Goal: Task Accomplishment & Management: Manage account settings

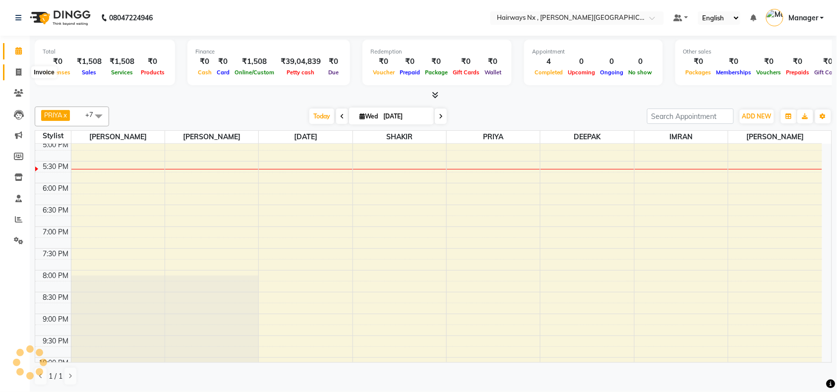
click at [18, 70] on icon at bounding box center [18, 71] width 5 height 7
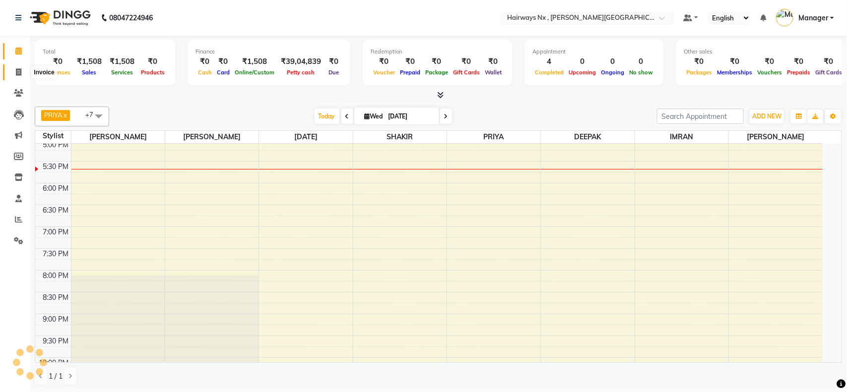
select select "778"
select select "service"
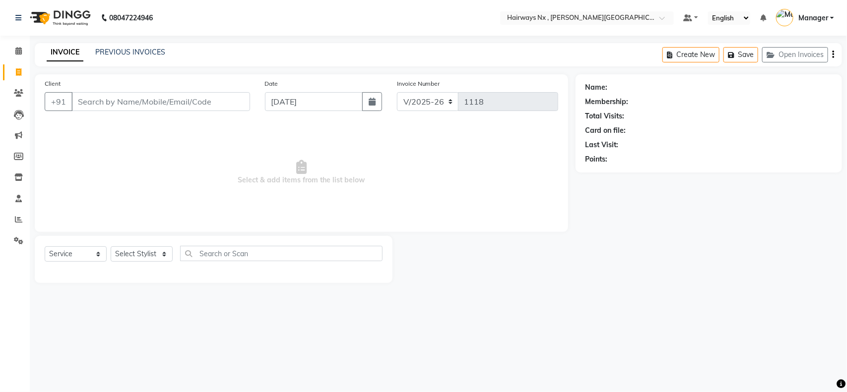
click at [141, 102] on input "Client" at bounding box center [160, 101] width 179 height 19
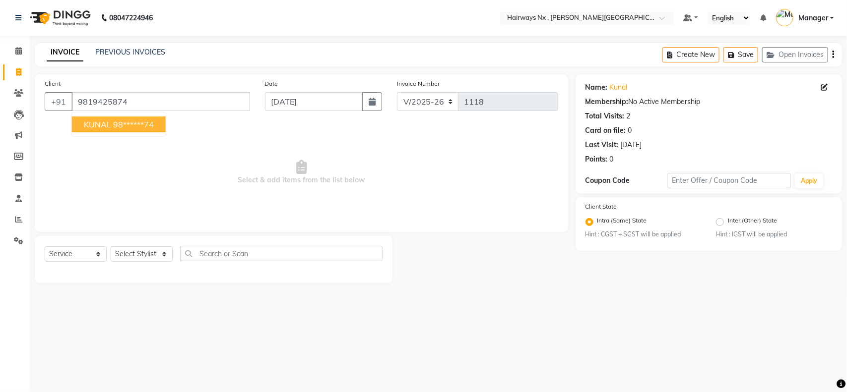
click at [110, 124] on button "KUNAL 98******74" at bounding box center [119, 125] width 94 height 16
type input "98******74"
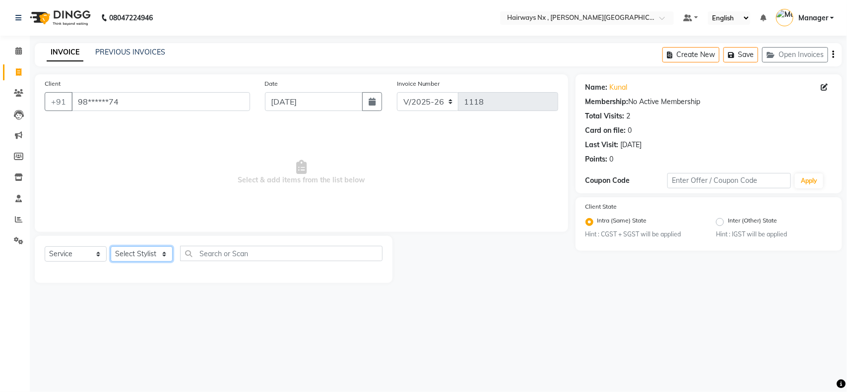
click at [128, 253] on select "Select Stylist ALIM AZAD DEEPAK IMRAN KAMAL SALMANI KASHISH Manager MUZZAMIL PR…" at bounding box center [142, 254] width 62 height 15
select select "12972"
click at [111, 247] on select "Select Stylist ALIM AZAD DEEPAK IMRAN KAMAL SALMANI KASHISH Manager MUZZAMIL PR…" at bounding box center [142, 254] width 62 height 15
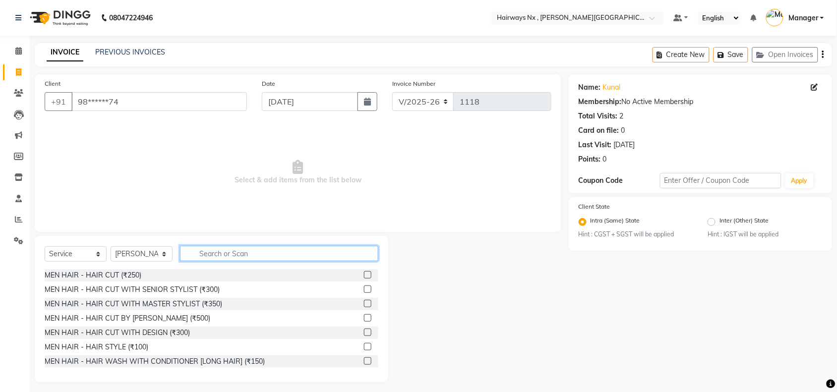
click at [246, 252] on input "text" at bounding box center [279, 253] width 198 height 15
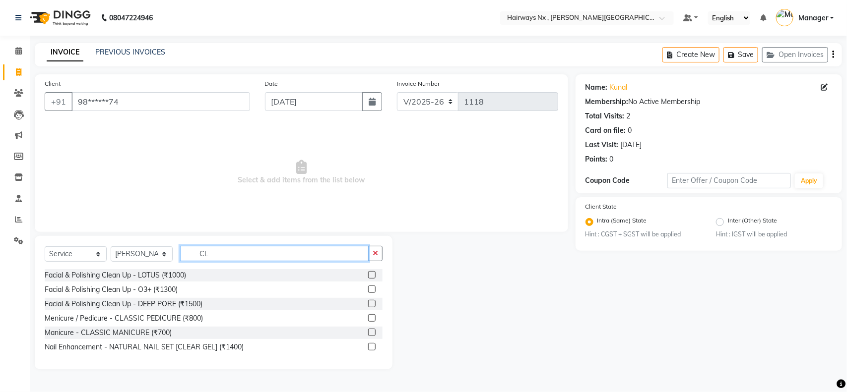
type input "CL"
click at [368, 276] on label at bounding box center [371, 274] width 7 height 7
click at [368, 276] on input "checkbox" at bounding box center [371, 275] width 6 height 6
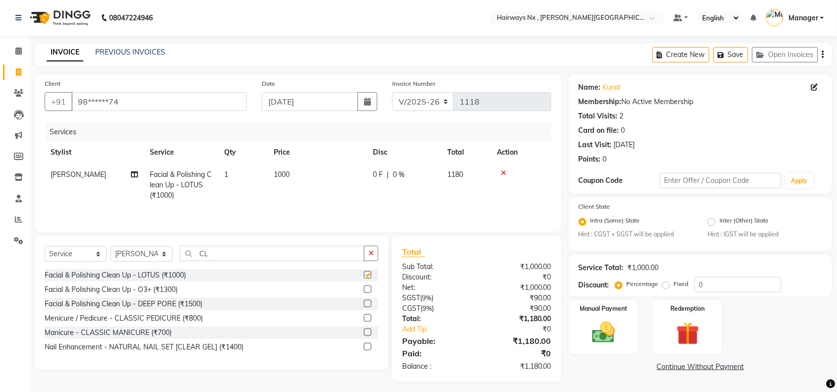
checkbox input "false"
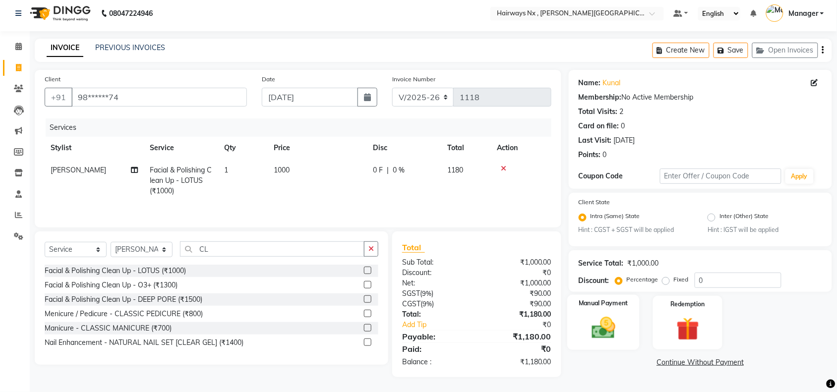
click at [609, 331] on img at bounding box center [603, 328] width 39 height 27
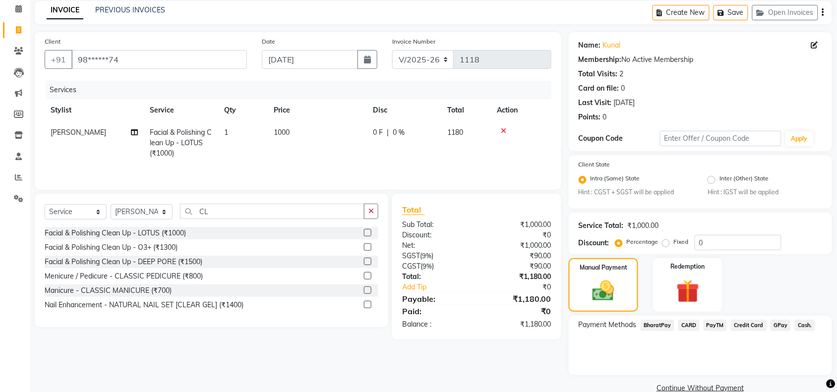
scroll to position [60, 0]
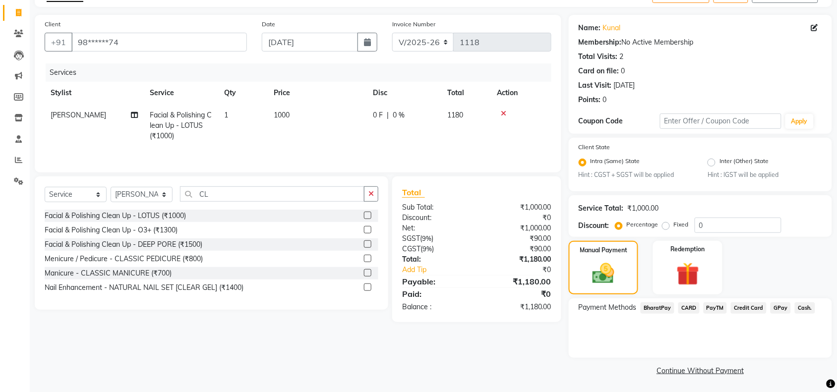
click at [804, 308] on span "Cash." at bounding box center [805, 308] width 20 height 11
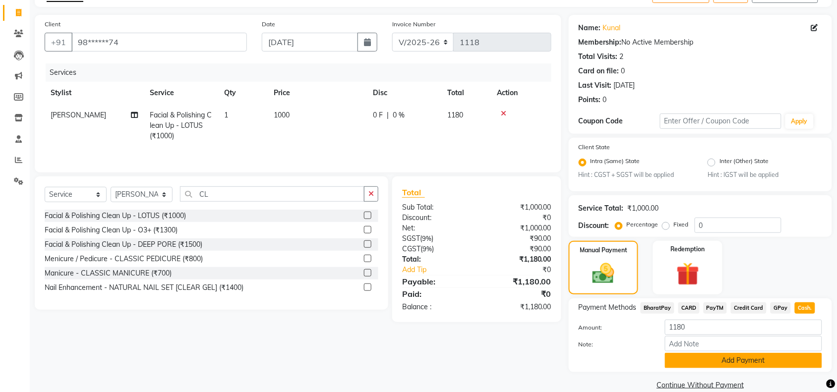
scroll to position [73, 0]
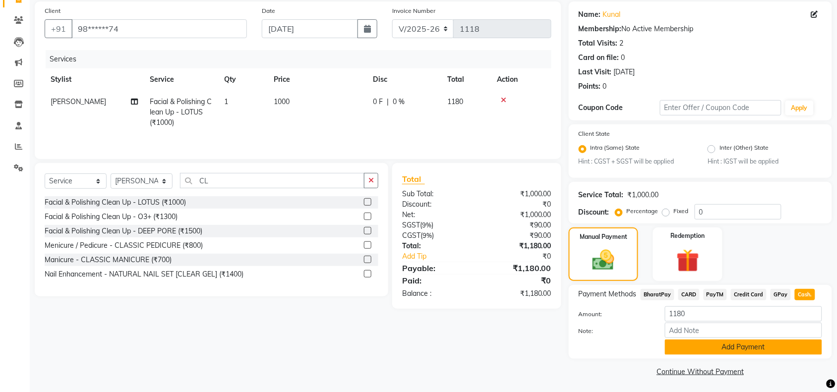
click at [707, 344] on button "Add Payment" at bounding box center [743, 347] width 157 height 15
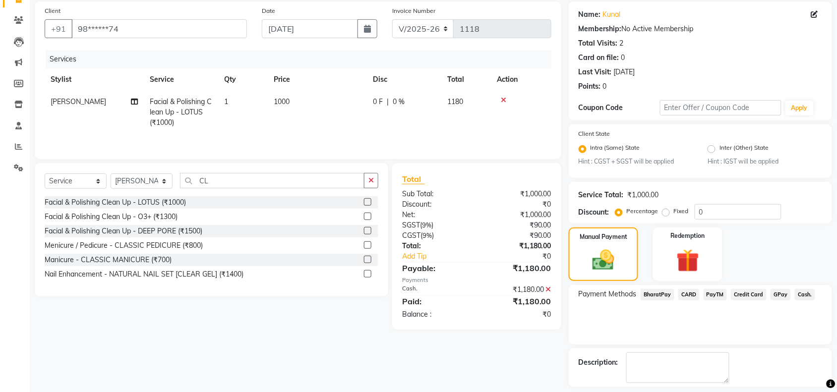
scroll to position [116, 0]
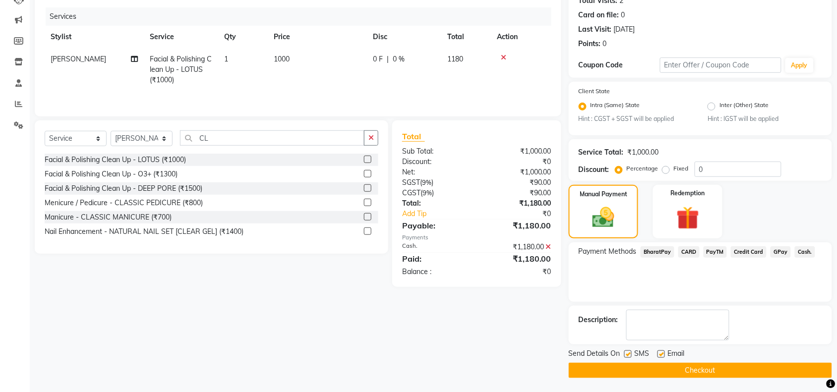
click at [651, 371] on button "Checkout" at bounding box center [700, 370] width 263 height 15
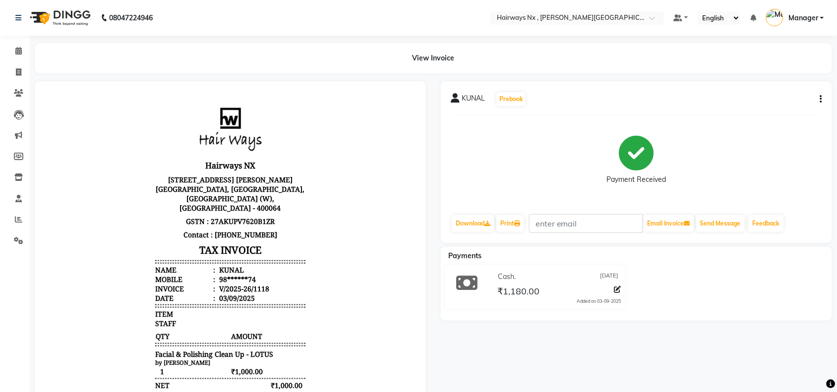
click at [15, 41] on li "Calendar" at bounding box center [15, 51] width 30 height 21
click at [21, 50] on span at bounding box center [18, 51] width 17 height 11
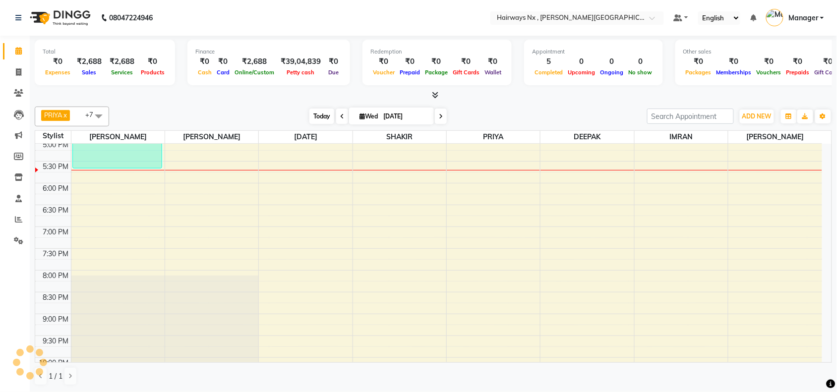
click at [315, 114] on span "Today" at bounding box center [322, 116] width 25 height 15
click at [316, 120] on span "Today" at bounding box center [322, 116] width 25 height 15
click at [319, 118] on span "Today" at bounding box center [322, 116] width 25 height 15
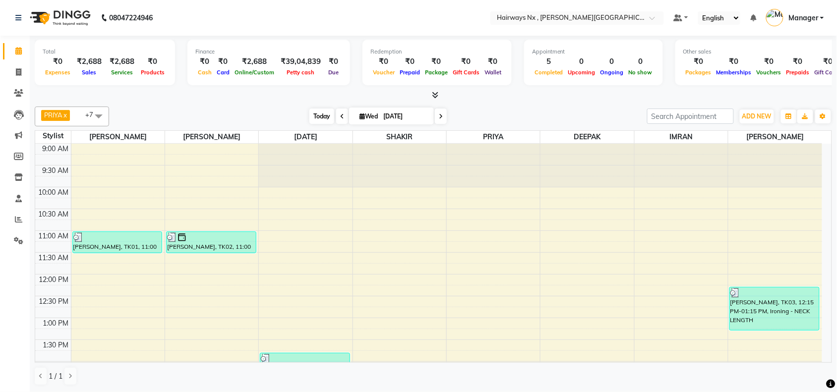
click at [313, 117] on span "Today" at bounding box center [322, 116] width 25 height 15
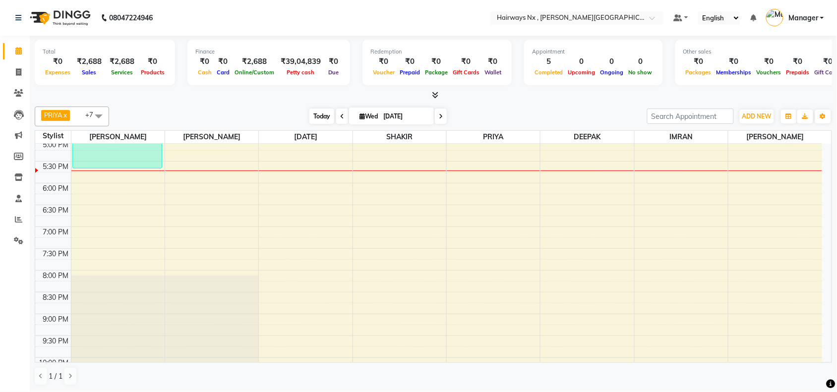
click at [321, 113] on span "Today" at bounding box center [322, 116] width 25 height 15
click at [251, 107] on div "PRIYA x [DATE][PERSON_NAME] x [PERSON_NAME] x DEEPAK x [PERSON_NAME] x +7 Selec…" at bounding box center [434, 117] width 798 height 20
click at [325, 115] on span "Today" at bounding box center [322, 116] width 25 height 15
click at [223, 107] on div "PRIYA x [DATE][PERSON_NAME] x [PERSON_NAME] x DEEPAK x [PERSON_NAME] x +7 Selec…" at bounding box center [434, 117] width 798 height 20
click at [317, 112] on span "Today" at bounding box center [322, 116] width 25 height 15
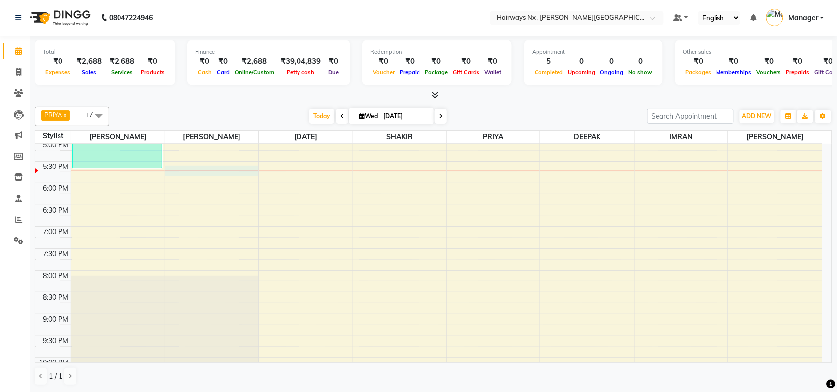
click at [200, 167] on div "9:00 AM 9:30 AM 10:00 AM 10:30 AM 11:00 AM 11:30 AM 12:00 PM 12:30 PM 1:00 PM 1…" at bounding box center [428, 96] width 787 height 611
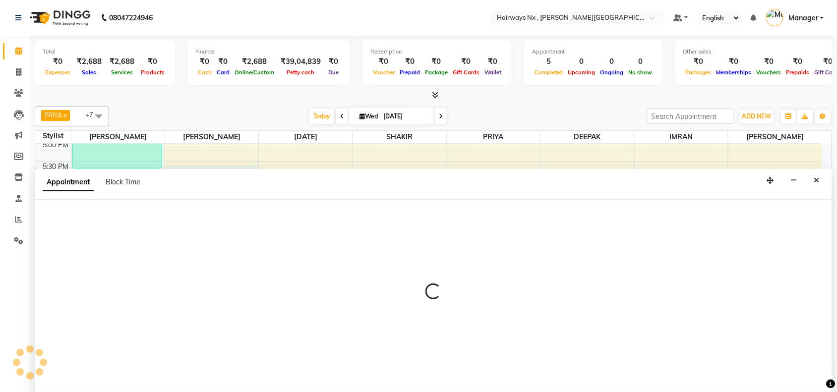
scroll to position [0, 0]
select select "12973"
select select "tentative"
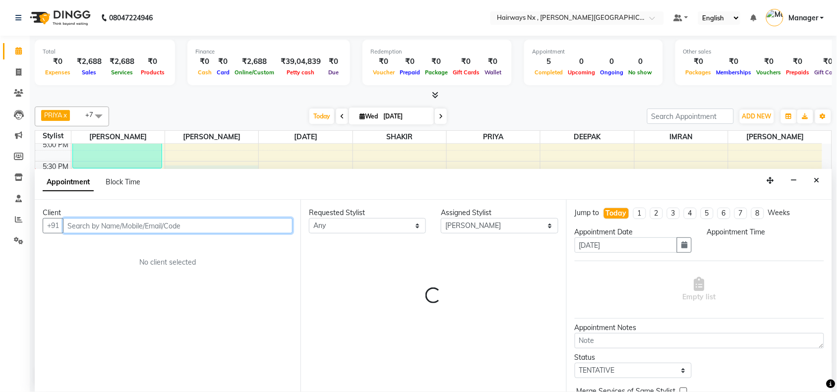
select select "1050"
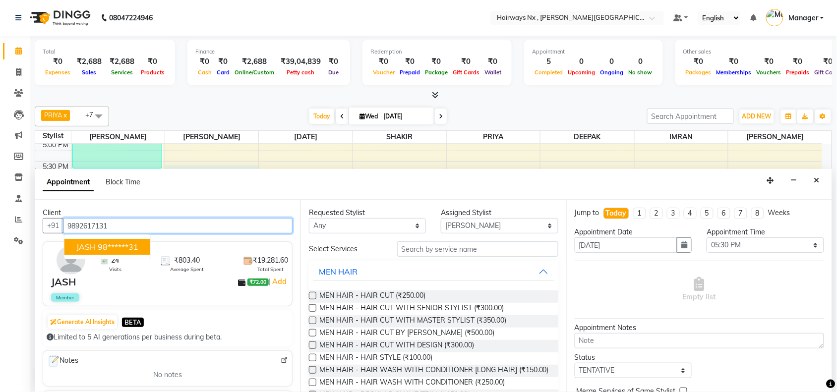
click at [129, 242] on ngb-highlight "98******31" at bounding box center [118, 247] width 41 height 10
type input "98******31"
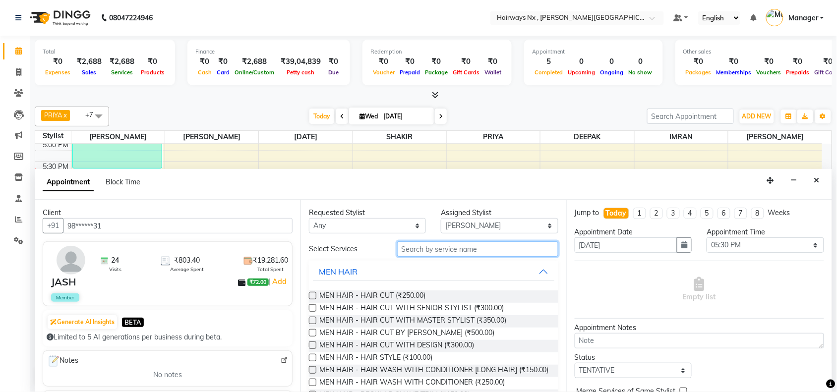
click at [438, 253] on input "text" at bounding box center [477, 249] width 161 height 15
click at [309, 309] on label at bounding box center [312, 308] width 7 height 7
click at [309, 309] on input "checkbox" at bounding box center [312, 309] width 6 height 6
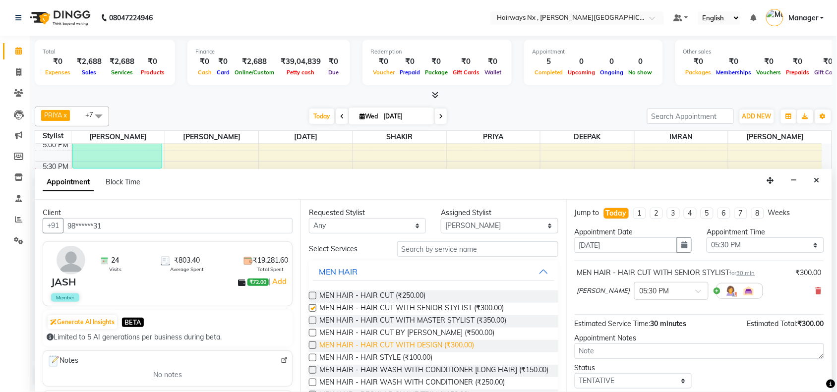
checkbox input "false"
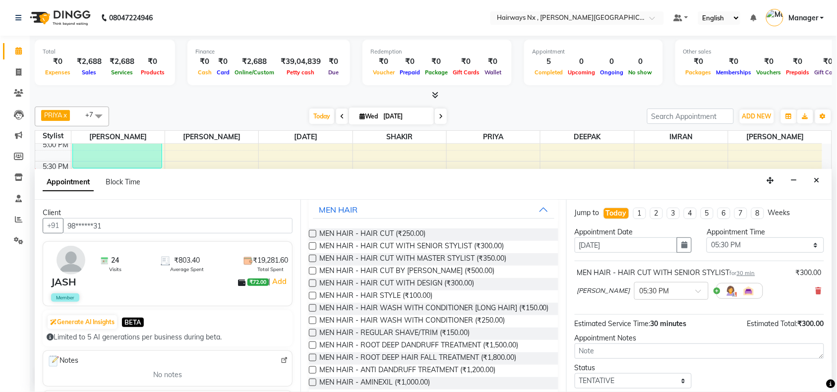
click at [314, 337] on label at bounding box center [312, 332] width 7 height 7
click at [314, 337] on input "checkbox" at bounding box center [312, 334] width 6 height 6
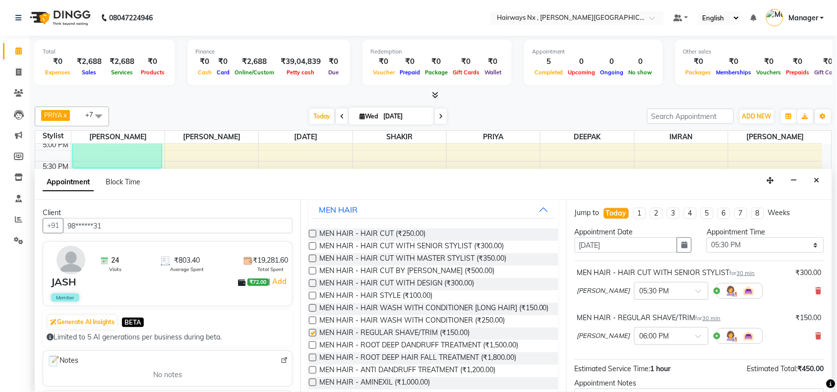
checkbox input "false"
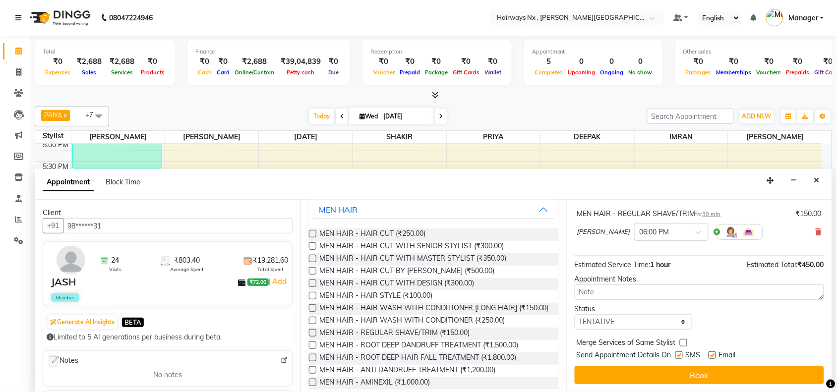
click at [681, 356] on label at bounding box center [679, 355] width 7 height 7
click at [681, 356] on input "checkbox" at bounding box center [679, 356] width 6 height 6
checkbox input "false"
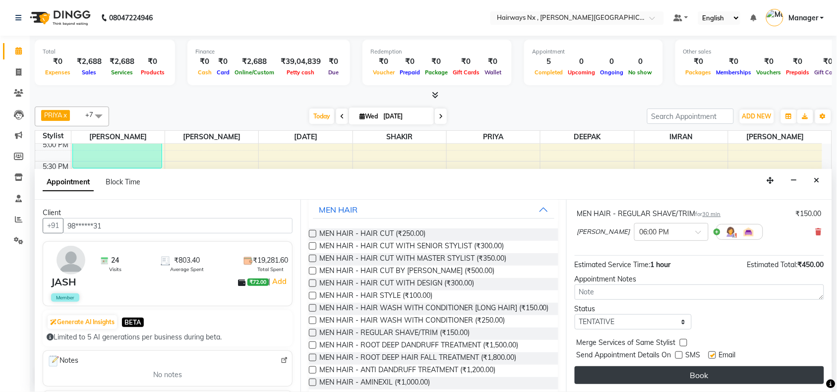
drag, startPoint x: 712, startPoint y: 354, endPoint x: 710, endPoint y: 379, distance: 25.9
click at [713, 365] on div "Jump to [DATE] 1 2 3 4 5 6 7 8 Weeks Appointment Date [DATE] Appointment Time S…" at bounding box center [699, 296] width 266 height 192
click at [710, 382] on button "Book" at bounding box center [700, 376] width 250 height 18
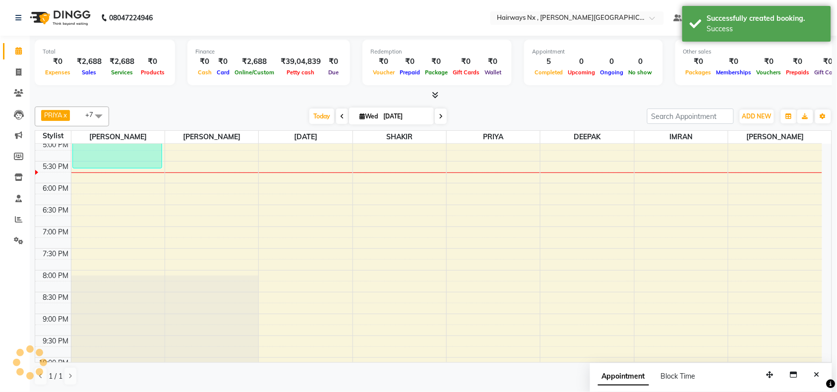
scroll to position [0, 0]
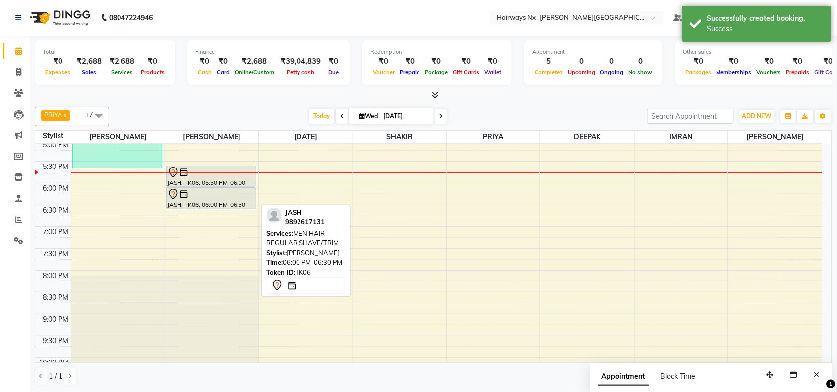
click at [212, 201] on div "JASH, TK06, 06:00 PM-06:30 PM, MEN HAIR - REGULAR SHAVE/TRIM" at bounding box center [211, 198] width 89 height 21
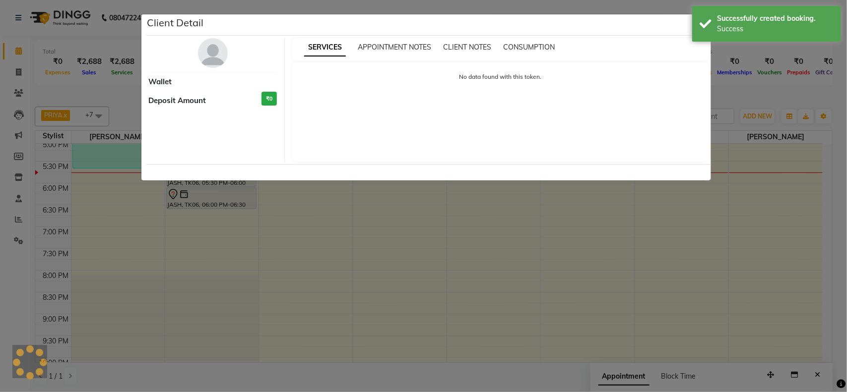
select select "7"
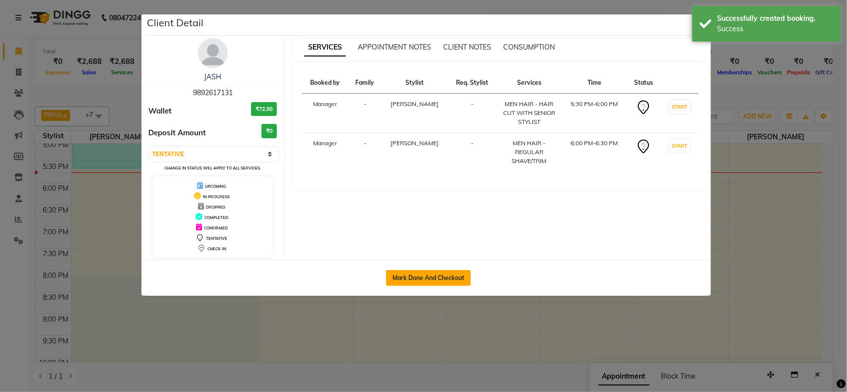
click at [441, 281] on button "Mark Done And Checkout" at bounding box center [428, 278] width 85 height 16
select select "service"
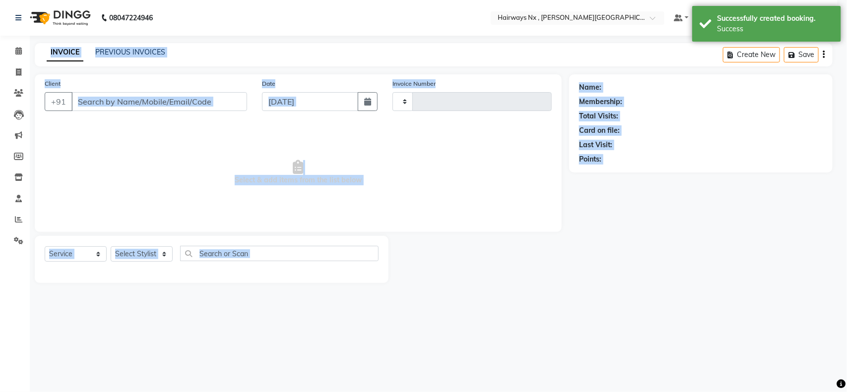
type input "1119"
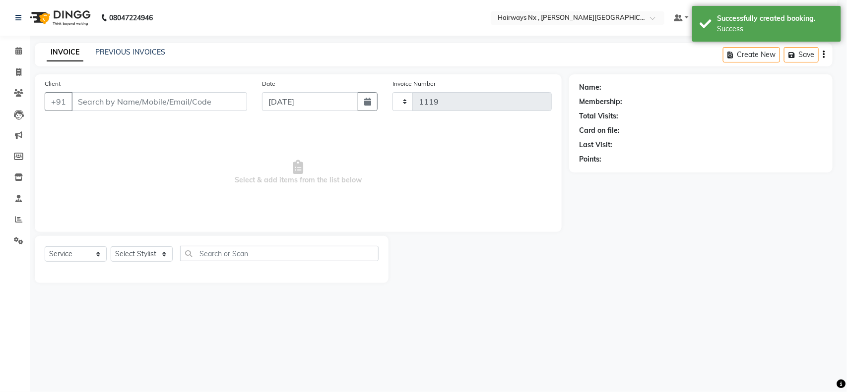
select select "778"
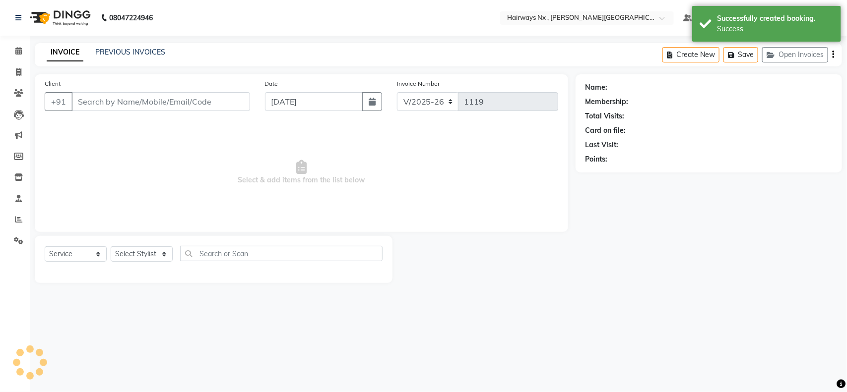
type input "98******31"
select select "12973"
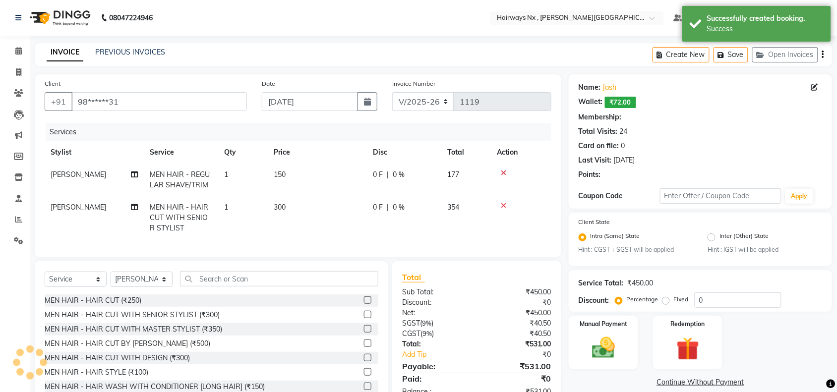
select select "1: Object"
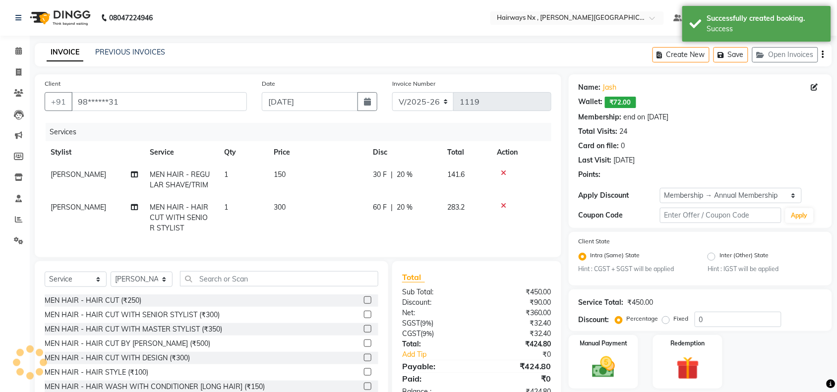
type input "20"
click at [822, 55] on icon "button" at bounding box center [823, 55] width 2 height 0
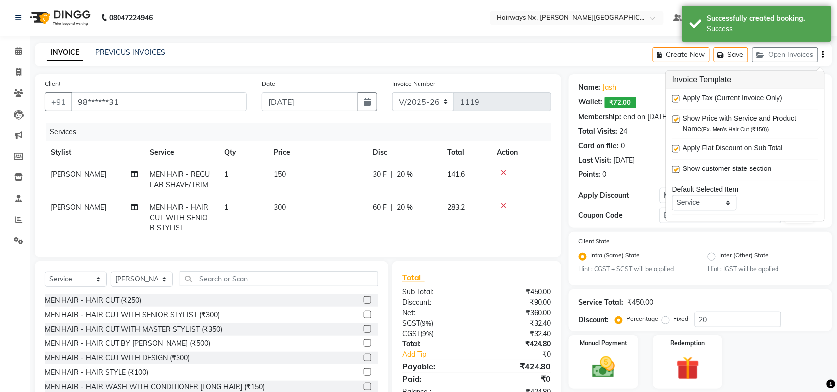
click at [676, 100] on label at bounding box center [676, 98] width 7 height 7
click at [676, 100] on input "checkbox" at bounding box center [676, 99] width 6 height 6
checkbox input "false"
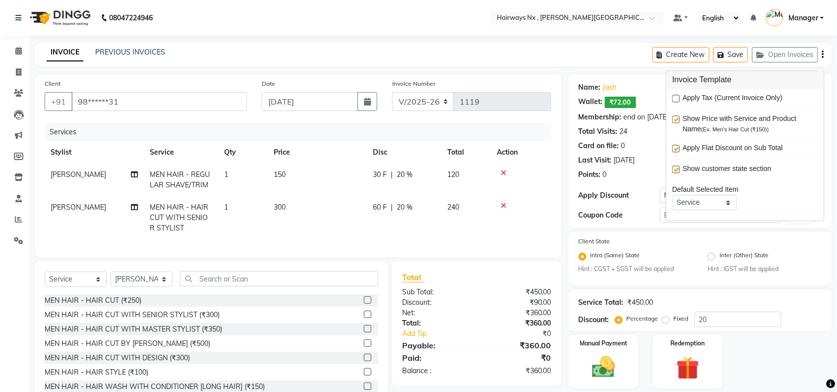
scroll to position [39, 0]
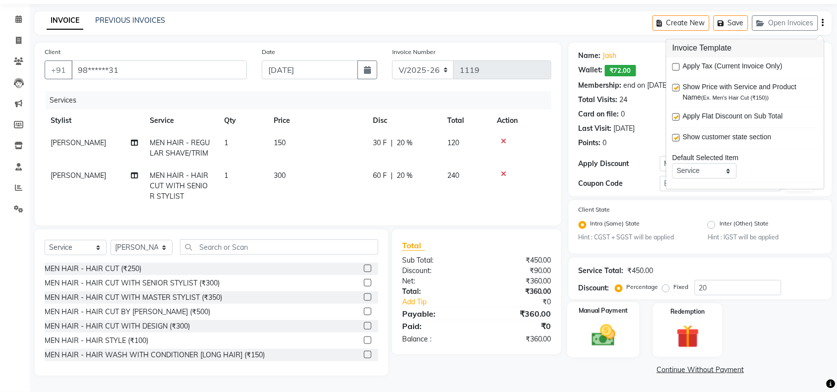
click at [618, 322] on img at bounding box center [603, 335] width 39 height 27
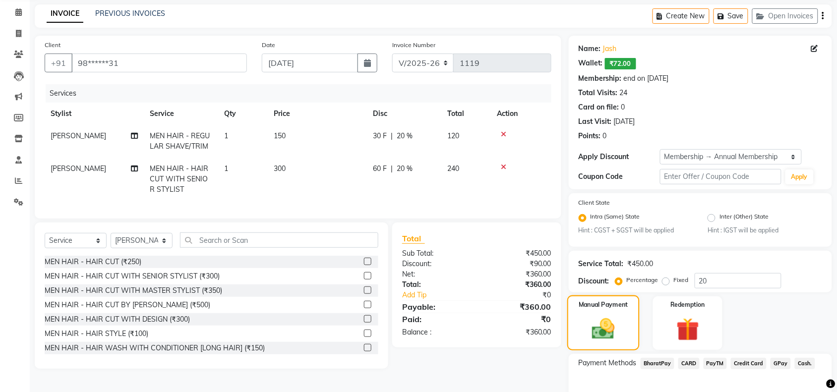
scroll to position [94, 0]
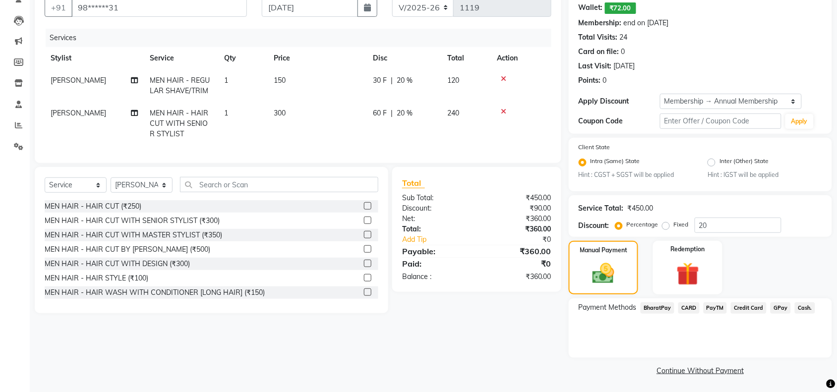
click at [779, 310] on span "GPay" at bounding box center [781, 308] width 20 height 11
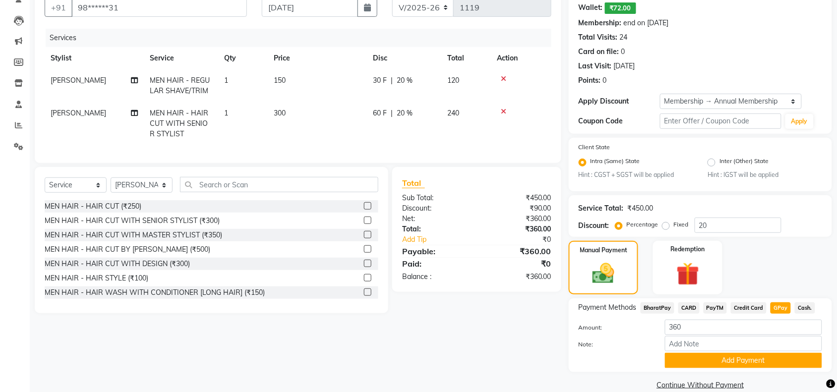
scroll to position [108, 0]
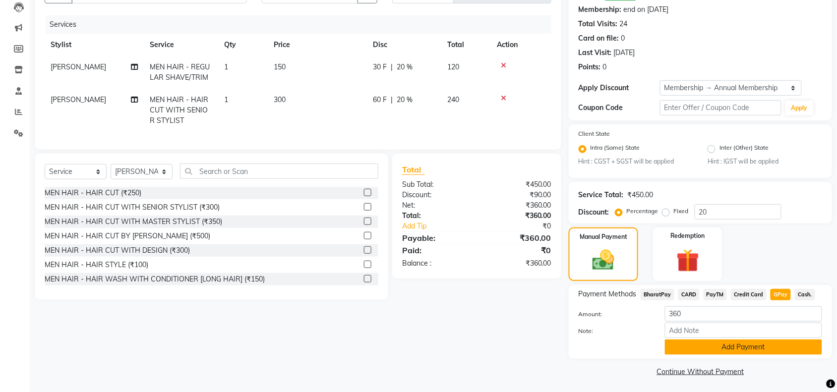
click at [728, 345] on button "Add Payment" at bounding box center [743, 347] width 157 height 15
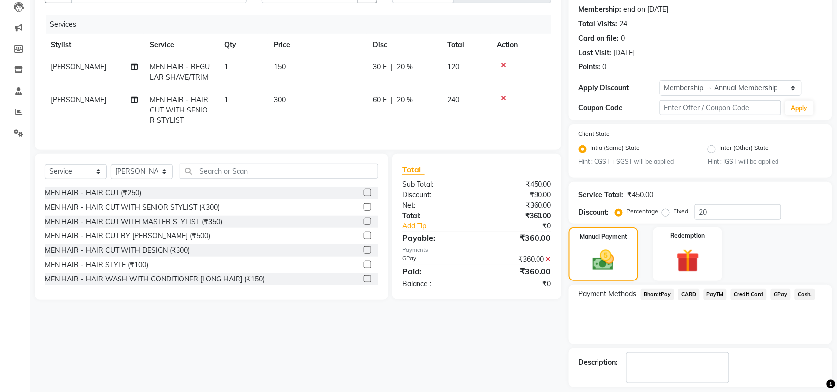
scroll to position [150, 0]
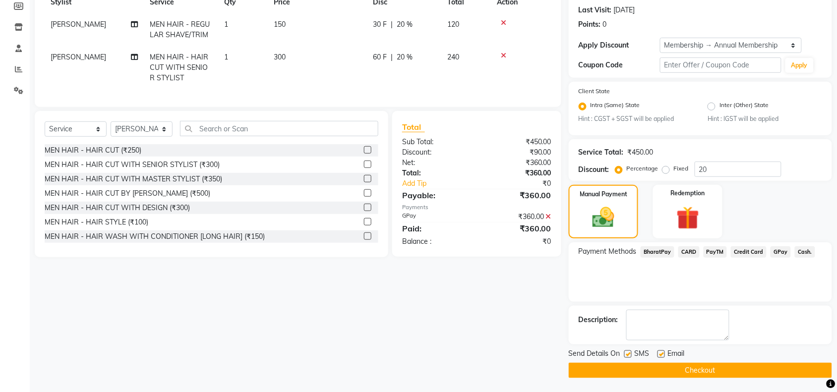
click at [638, 371] on button "Checkout" at bounding box center [700, 370] width 263 height 15
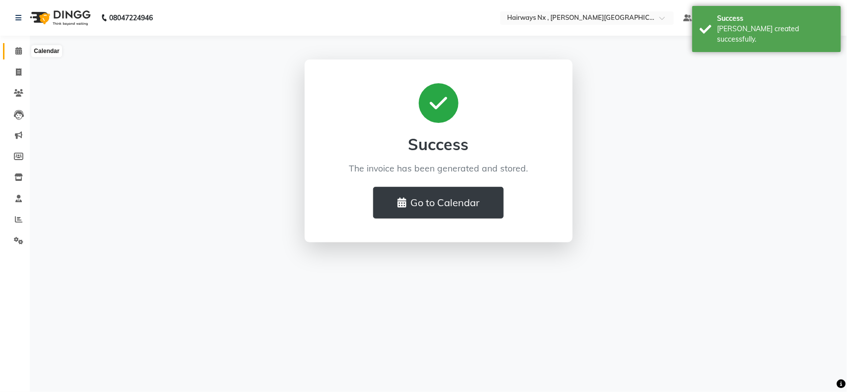
click at [20, 51] on icon at bounding box center [18, 50] width 6 height 7
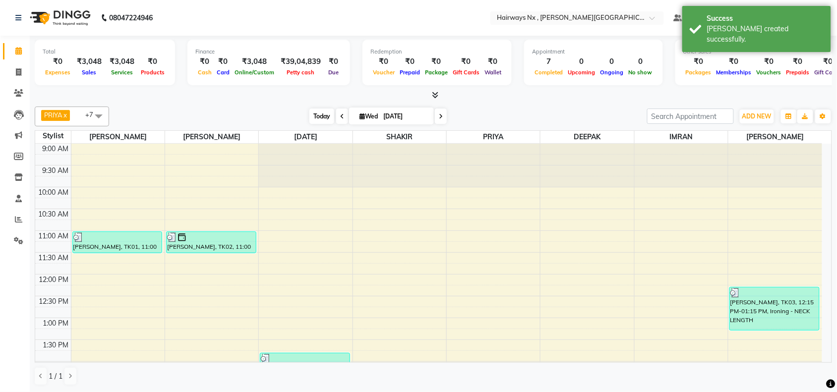
click at [326, 115] on span "Today" at bounding box center [322, 116] width 25 height 15
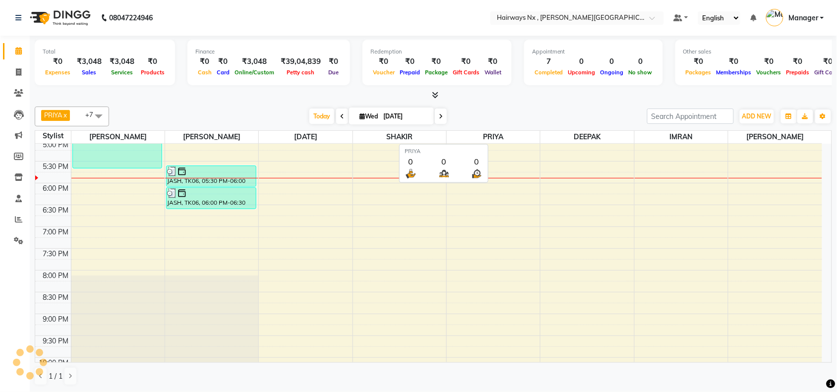
click at [540, 134] on span "PRIYA" at bounding box center [493, 137] width 93 height 12
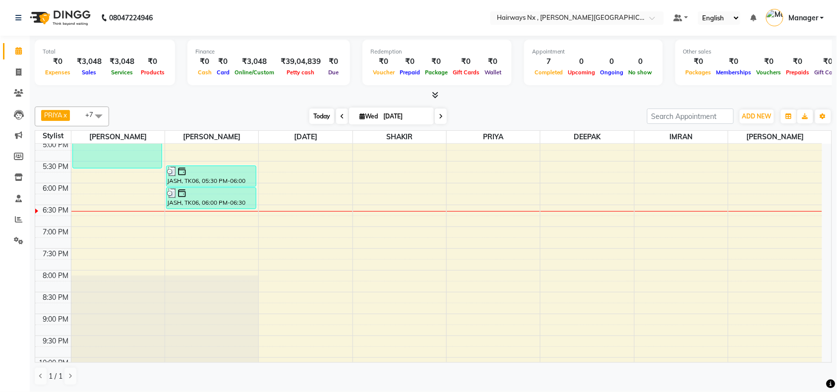
click at [316, 114] on span "Today" at bounding box center [322, 116] width 25 height 15
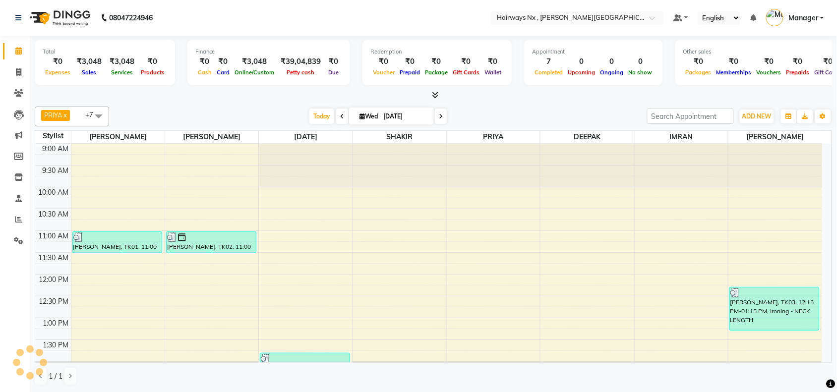
scroll to position [398, 0]
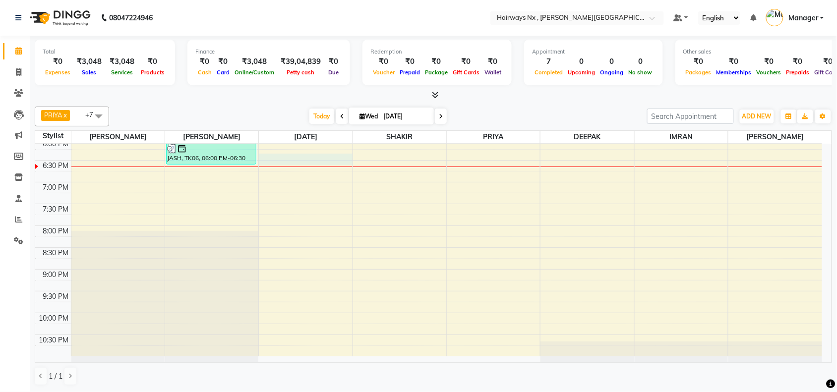
click at [311, 165] on div "9:00 AM 9:30 AM 10:00 AM 10:30 AM 11:00 AM 11:30 AM 12:00 PM 12:30 PM 1:00 PM 1…" at bounding box center [428, 51] width 787 height 611
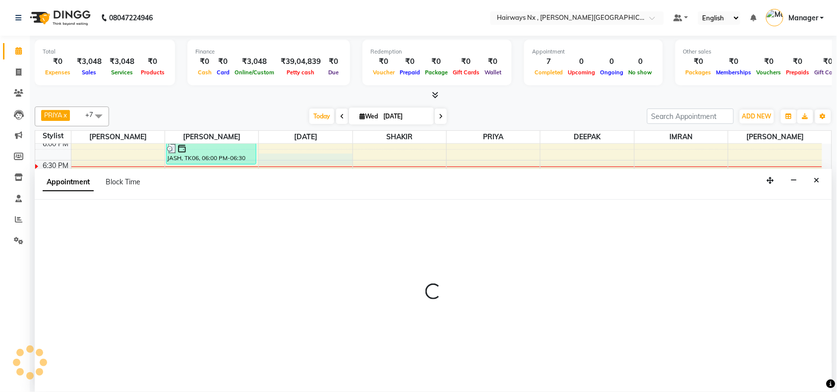
scroll to position [0, 0]
select select "66431"
select select "1095"
select select "tentative"
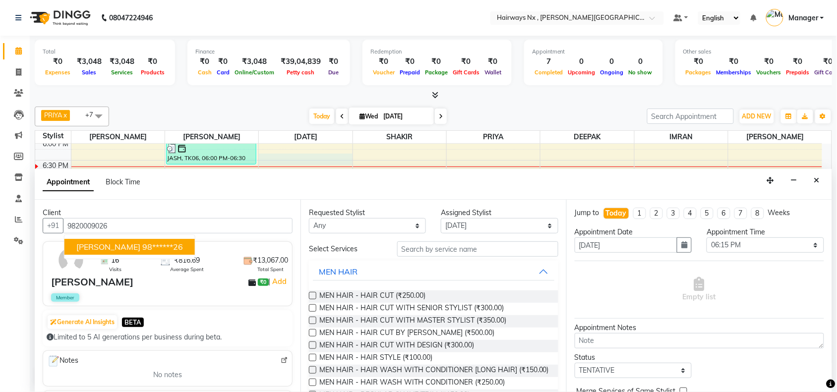
click at [116, 245] on span "[PERSON_NAME]" at bounding box center [108, 247] width 64 height 10
type input "98******26"
click at [314, 309] on label at bounding box center [312, 308] width 7 height 7
click at [314, 309] on input "checkbox" at bounding box center [312, 309] width 6 height 6
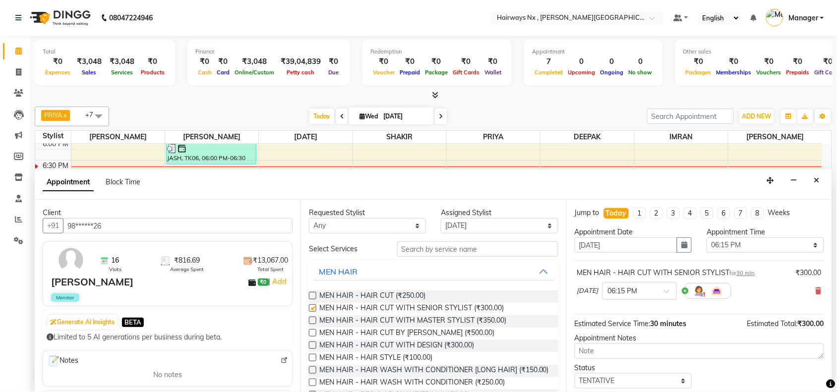
checkbox input "false"
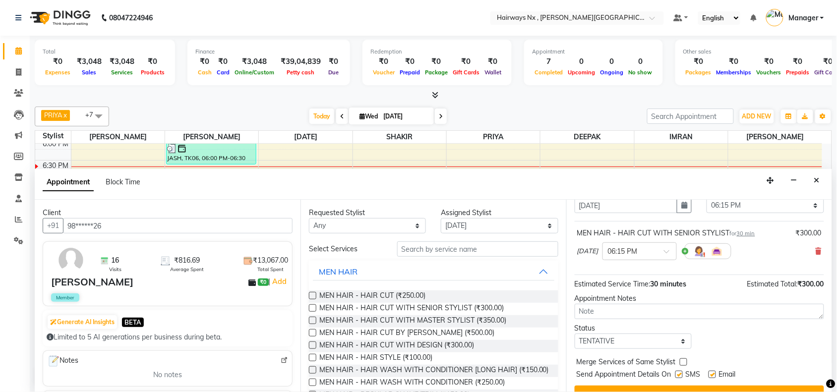
scroll to position [60, 0]
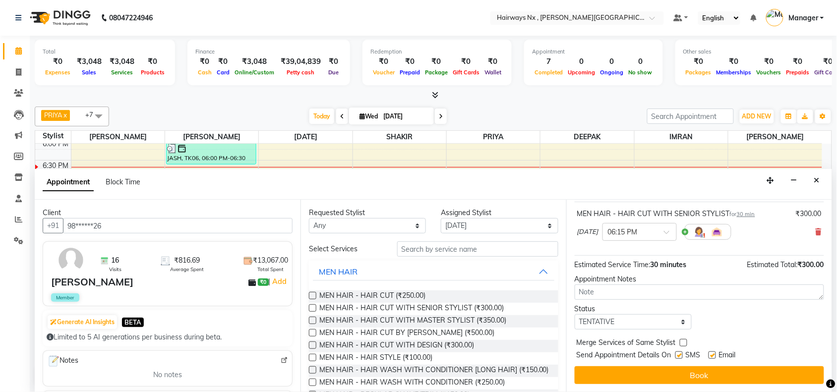
click at [681, 355] on label at bounding box center [679, 355] width 7 height 7
click at [681, 355] on input "checkbox" at bounding box center [679, 356] width 6 height 6
checkbox input "false"
click at [711, 355] on label at bounding box center [712, 355] width 7 height 7
click at [711, 355] on input "checkbox" at bounding box center [712, 356] width 6 height 6
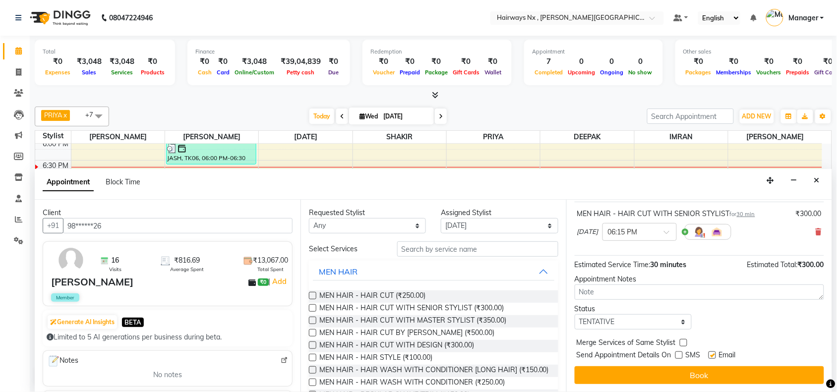
checkbox input "false"
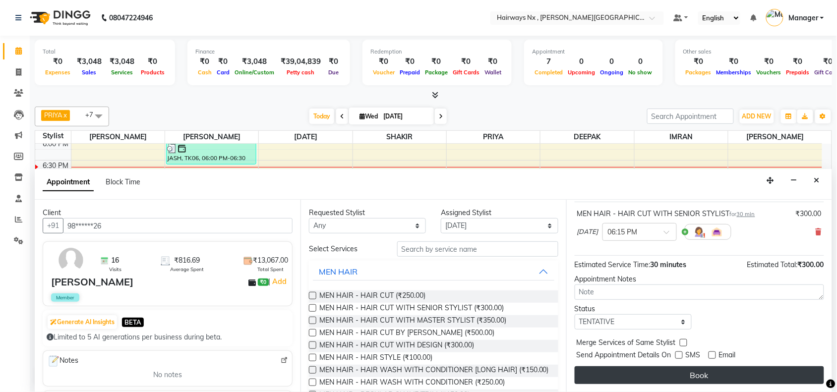
click at [710, 376] on button "Book" at bounding box center [700, 376] width 250 height 18
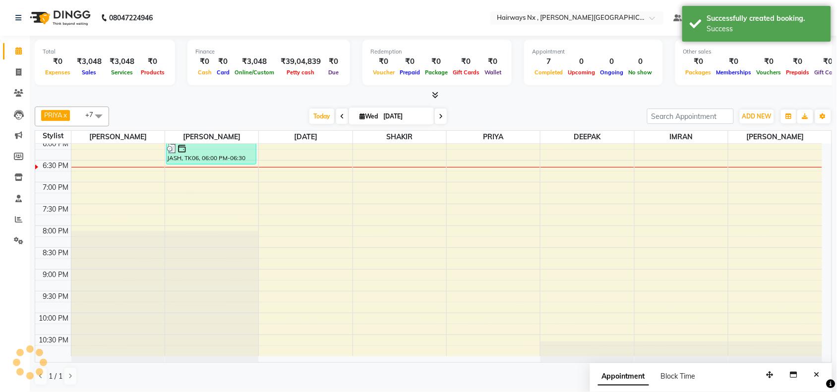
scroll to position [0, 0]
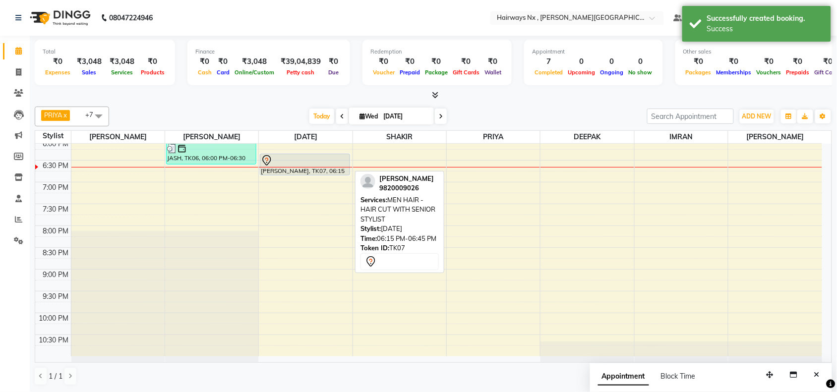
click at [306, 154] on link "[PERSON_NAME], TK07, 06:15 PM-06:45 PM, MEN HAIR - HAIR CUT WITH SENIOR STYLIST" at bounding box center [305, 165] width 90 height 22
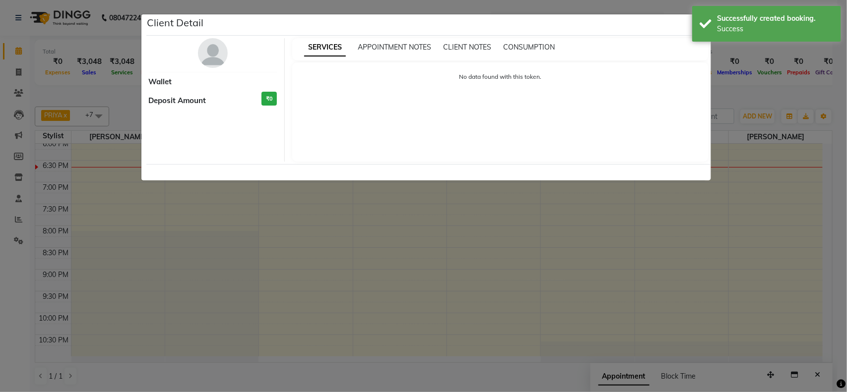
select select "7"
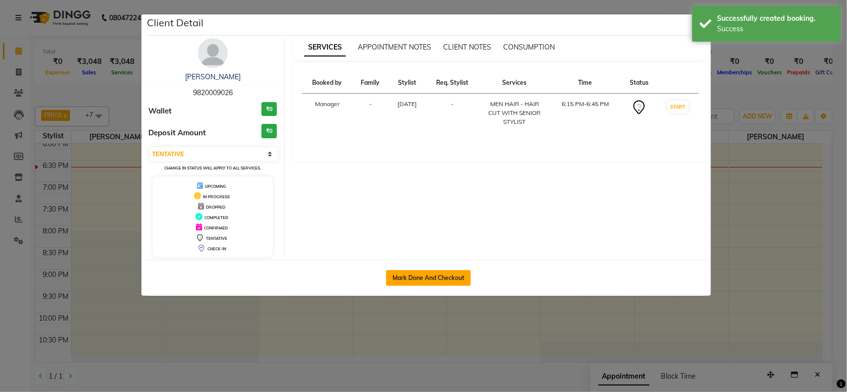
click at [427, 276] on button "Mark Done And Checkout" at bounding box center [428, 278] width 85 height 16
select select "service"
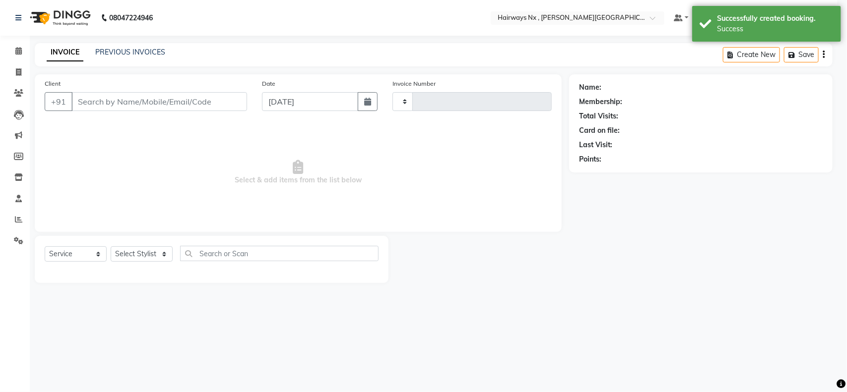
type input "1120"
select select "778"
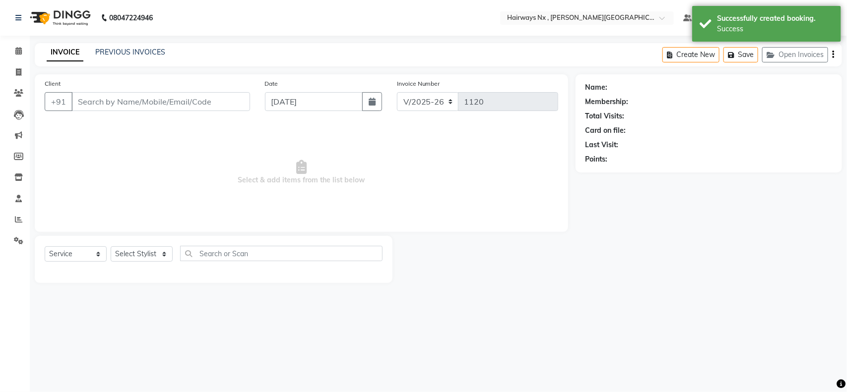
type input "98******26"
select select "66431"
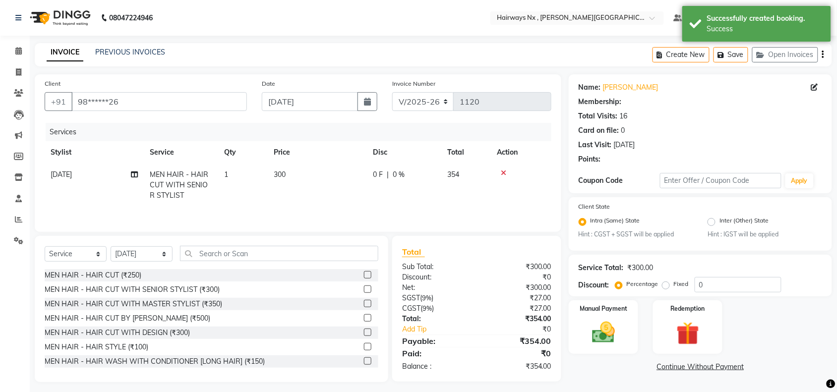
select select "1: Object"
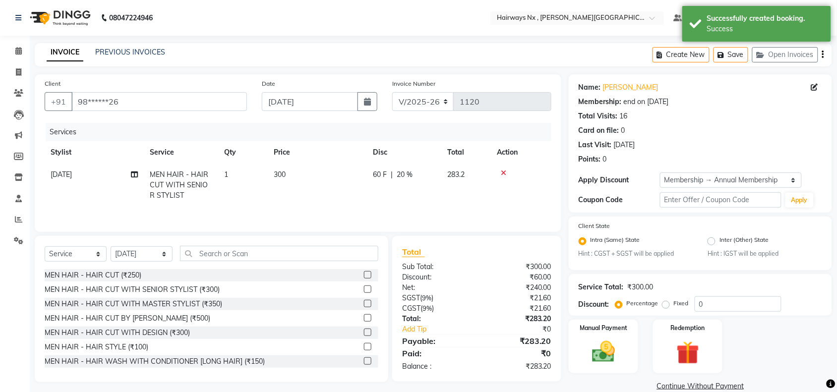
type input "20"
drag, startPoint x: 405, startPoint y: 95, endPoint x: 405, endPoint y: 103, distance: 7.9
click at [405, 95] on select "INV/25-26 V/2025-26" at bounding box center [423, 101] width 62 height 19
select select "6959"
click at [392, 92] on select "INV/25-26 V/2025-26" at bounding box center [423, 101] width 62 height 19
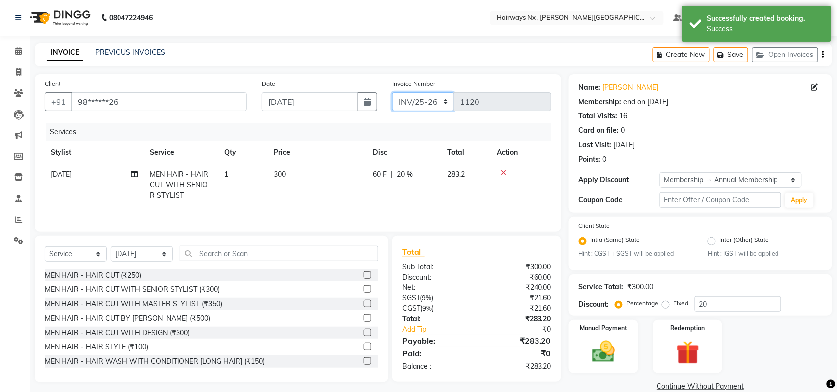
type input "0968"
click at [823, 55] on icon "button" at bounding box center [823, 55] width 2 height 0
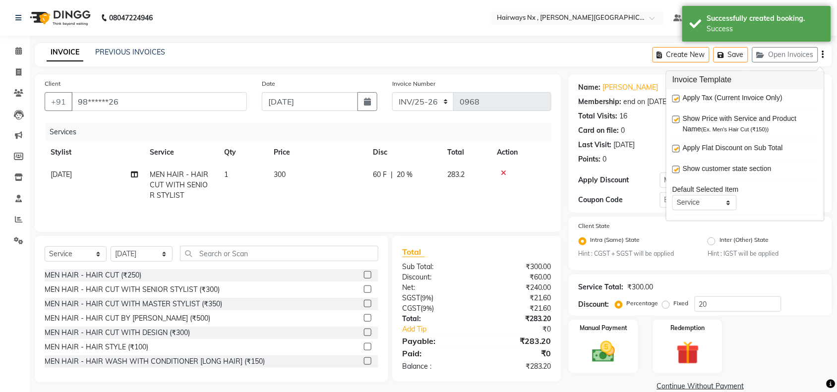
drag, startPoint x: 676, startPoint y: 98, endPoint x: 678, endPoint y: 119, distance: 21.4
click at [677, 97] on label at bounding box center [676, 98] width 7 height 7
click at [677, 97] on input "checkbox" at bounding box center [676, 99] width 6 height 6
checkbox input "false"
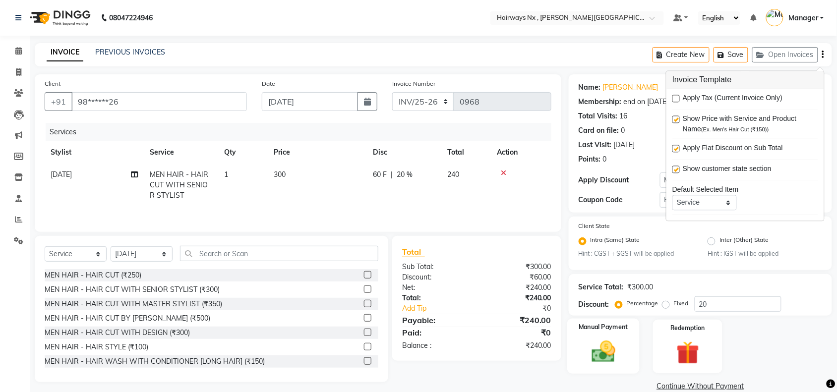
click at [620, 346] on img at bounding box center [603, 352] width 39 height 27
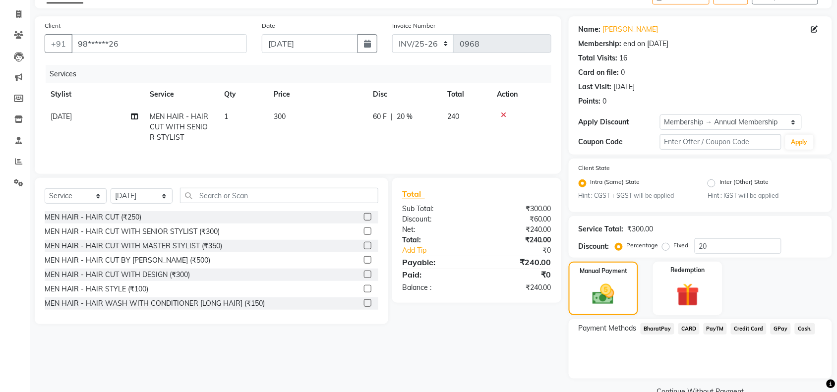
scroll to position [78, 0]
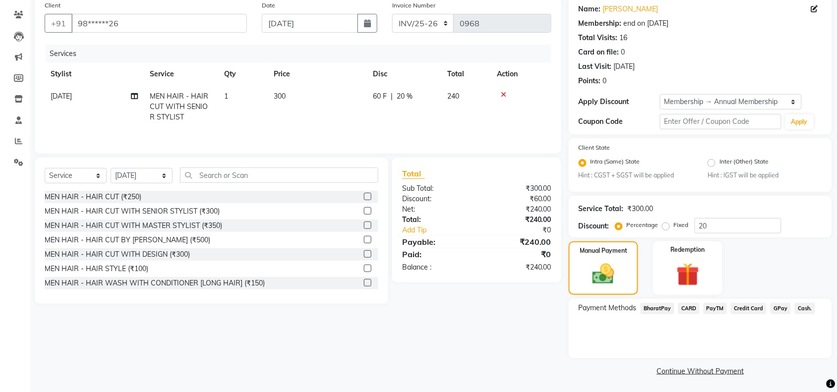
click at [799, 304] on span "Cash." at bounding box center [805, 308] width 20 height 11
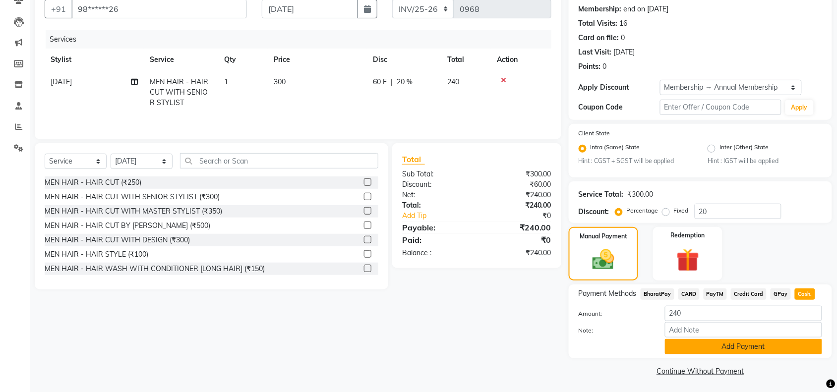
click at [710, 342] on button "Add Payment" at bounding box center [743, 346] width 157 height 15
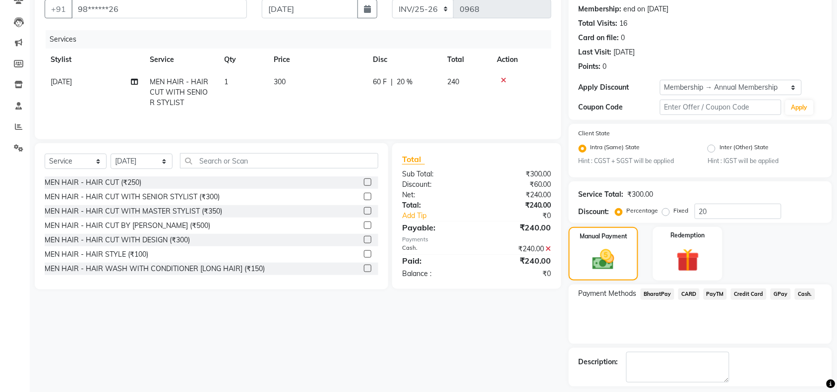
scroll to position [135, 0]
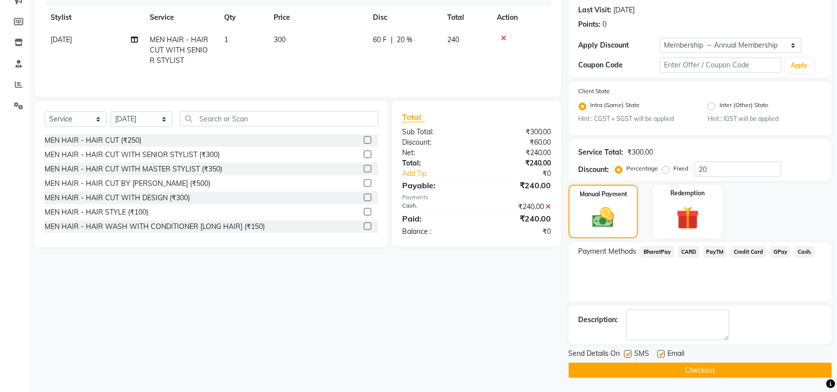
click at [623, 353] on div "Send Details On SMS Email" at bounding box center [700, 355] width 263 height 12
drag, startPoint x: 629, startPoint y: 353, endPoint x: 668, endPoint y: 357, distance: 39.4
click at [630, 353] on label at bounding box center [628, 354] width 7 height 7
click at [630, 353] on input "checkbox" at bounding box center [628, 355] width 6 height 6
checkbox input "false"
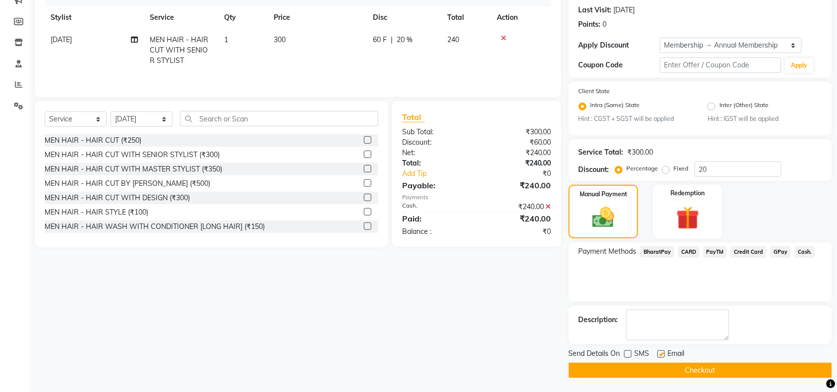
click at [663, 353] on label at bounding box center [661, 354] width 7 height 7
click at [663, 353] on input "checkbox" at bounding box center [661, 355] width 6 height 6
checkbox input "false"
click at [665, 369] on button "Checkout" at bounding box center [700, 370] width 263 height 15
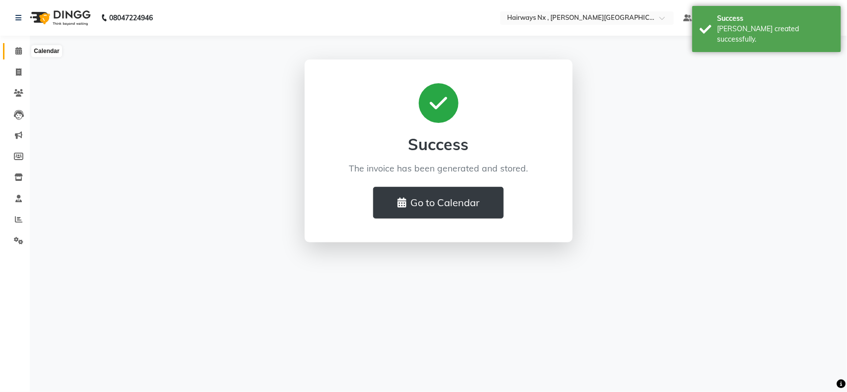
click at [14, 48] on span at bounding box center [18, 51] width 17 height 11
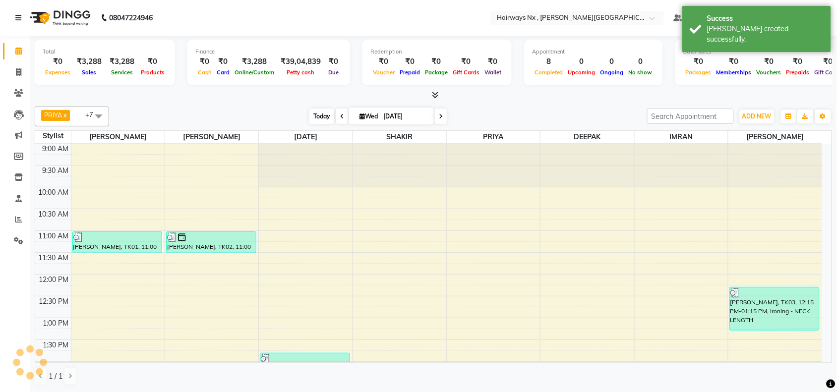
click at [318, 113] on span "Today" at bounding box center [322, 116] width 25 height 15
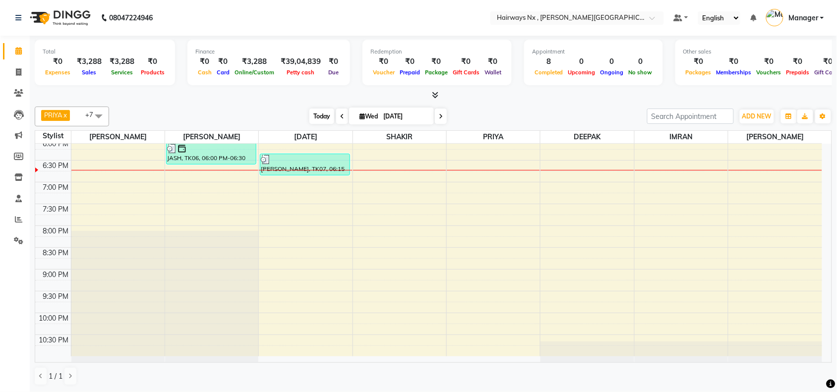
click at [314, 118] on span "Today" at bounding box center [322, 116] width 25 height 15
click at [322, 118] on span "Today" at bounding box center [322, 116] width 25 height 15
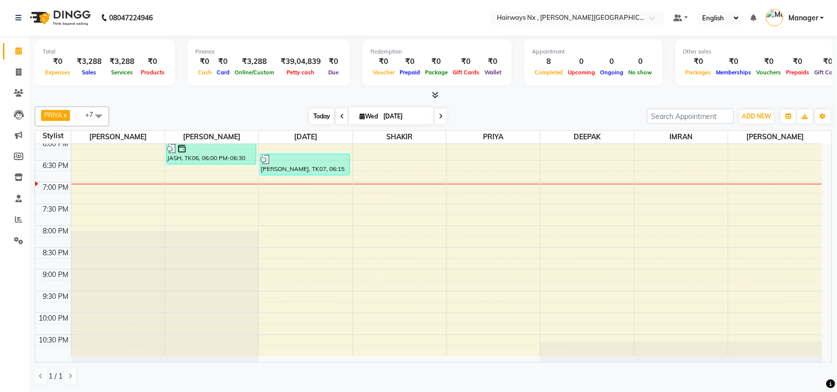
click at [328, 122] on span "Today" at bounding box center [322, 116] width 25 height 15
click at [478, 177] on div "9:00 AM 9:30 AM 10:00 AM 10:30 AM 11:00 AM 11:30 AM 12:00 PM 12:30 PM 1:00 PM 1…" at bounding box center [428, 51] width 787 height 611
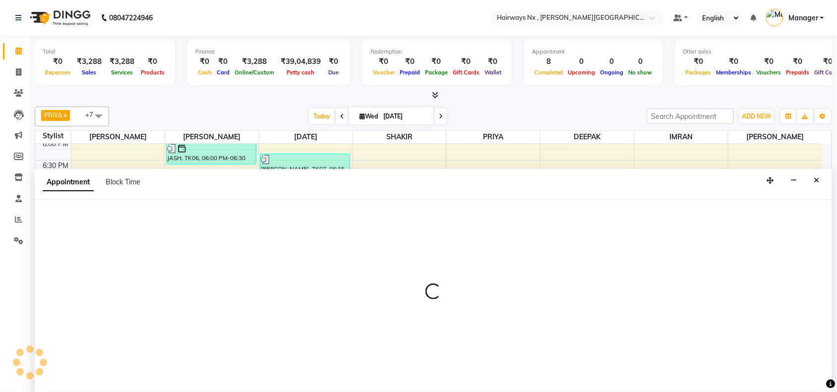
scroll to position [0, 0]
select select "76846"
select select "1125"
select select "tentative"
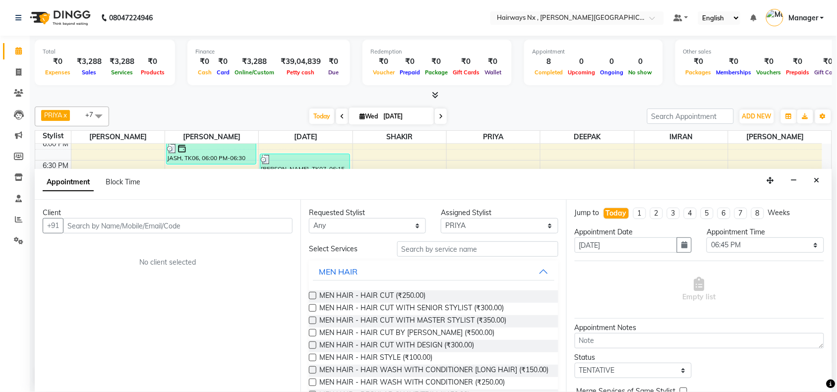
click at [130, 229] on input "text" at bounding box center [178, 225] width 230 height 15
click at [469, 244] on input "text" at bounding box center [477, 249] width 161 height 15
click at [90, 220] on input "text" at bounding box center [178, 225] width 230 height 15
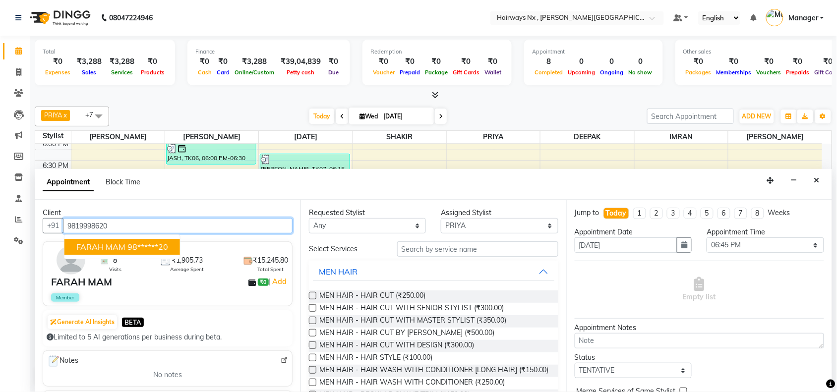
click at [131, 246] on ngb-highlight "98******20" at bounding box center [147, 247] width 41 height 10
type input "98******20"
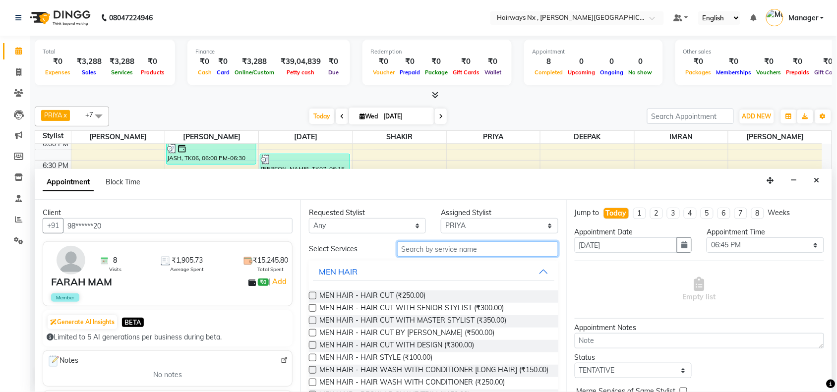
click at [444, 244] on input "text" at bounding box center [477, 249] width 161 height 15
click at [433, 247] on input "text" at bounding box center [477, 249] width 161 height 15
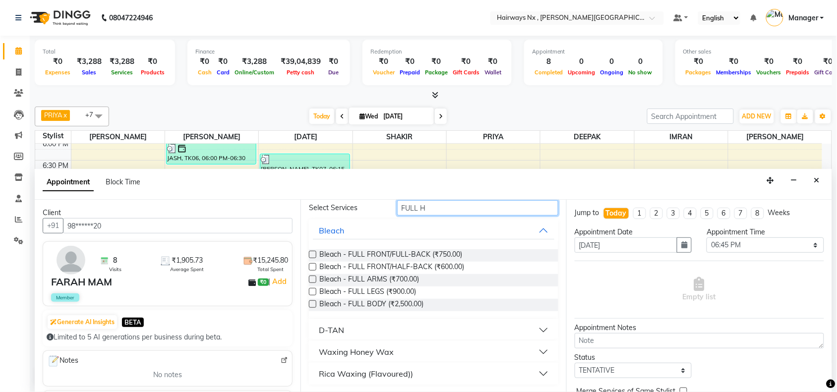
scroll to position [0, 0]
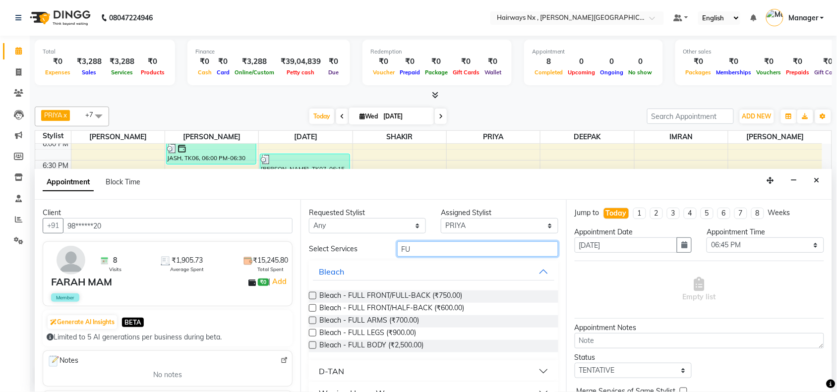
type input "F"
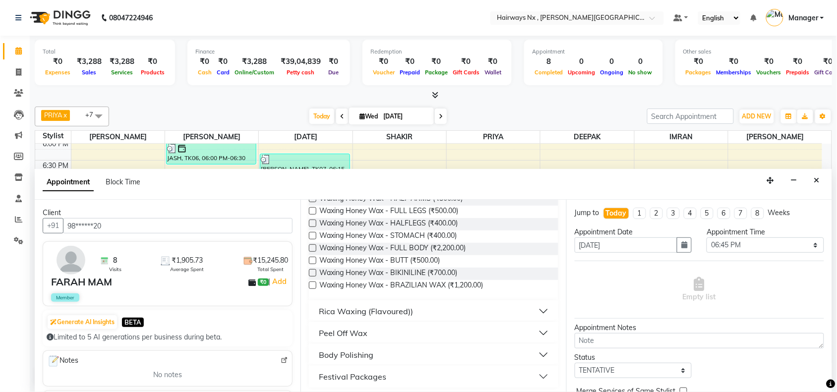
scroll to position [199, 0]
type input "WAX"
click at [398, 308] on div "Rica Waxing (Flavoured))" at bounding box center [366, 309] width 94 height 12
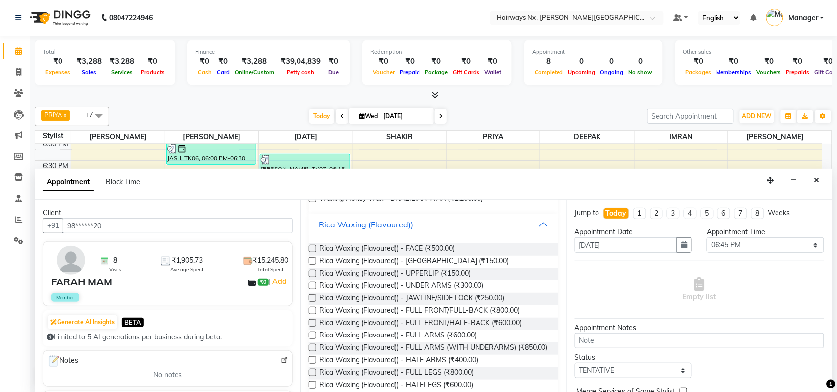
scroll to position [323, 0]
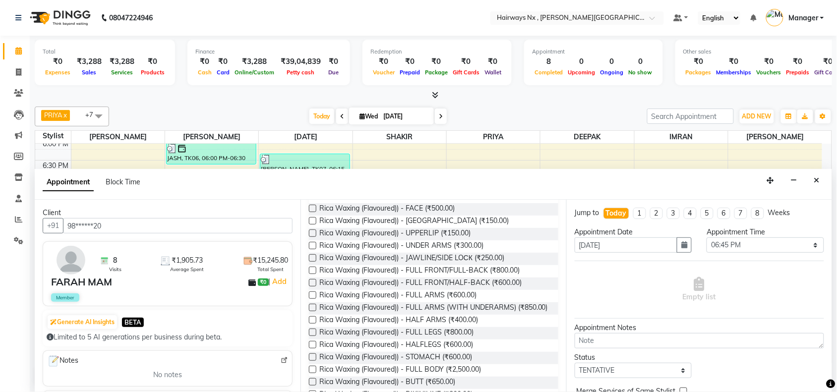
click at [312, 307] on label at bounding box center [312, 307] width 7 height 7
click at [312, 307] on input "checkbox" at bounding box center [312, 309] width 6 height 6
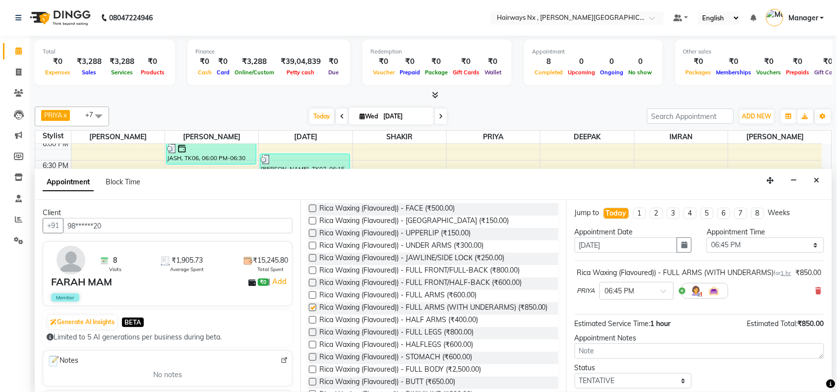
checkbox input "false"
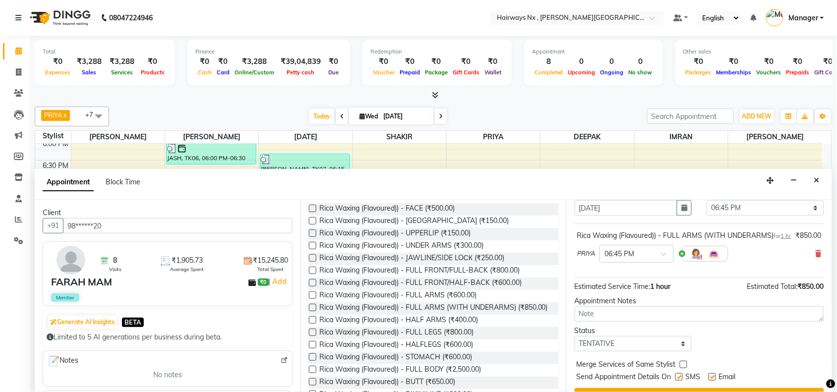
scroll to position [70, 0]
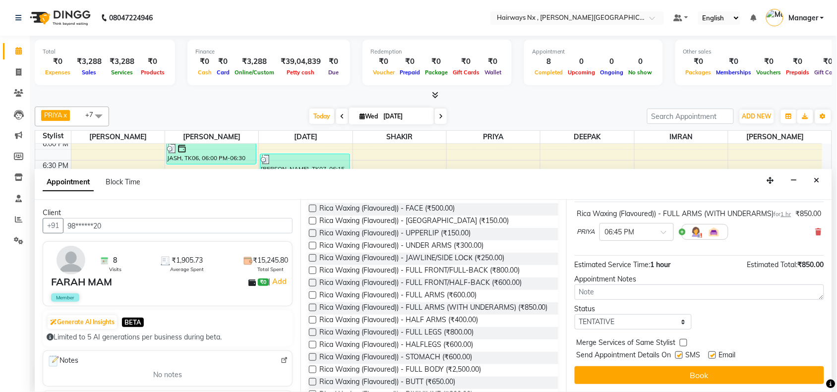
drag, startPoint x: 680, startPoint y: 354, endPoint x: 707, endPoint y: 362, distance: 28.1
click at [681, 354] on label at bounding box center [679, 355] width 7 height 7
click at [681, 354] on input "checkbox" at bounding box center [679, 356] width 6 height 6
checkbox input "false"
click at [716, 355] on label at bounding box center [712, 355] width 7 height 7
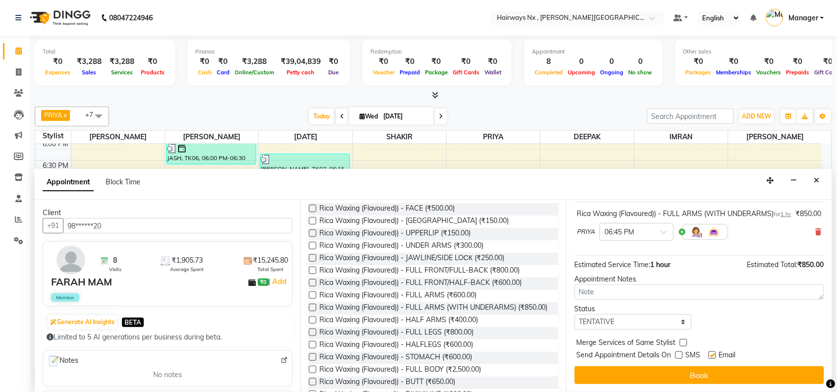
click at [715, 355] on input "checkbox" at bounding box center [712, 356] width 6 height 6
checkbox input "false"
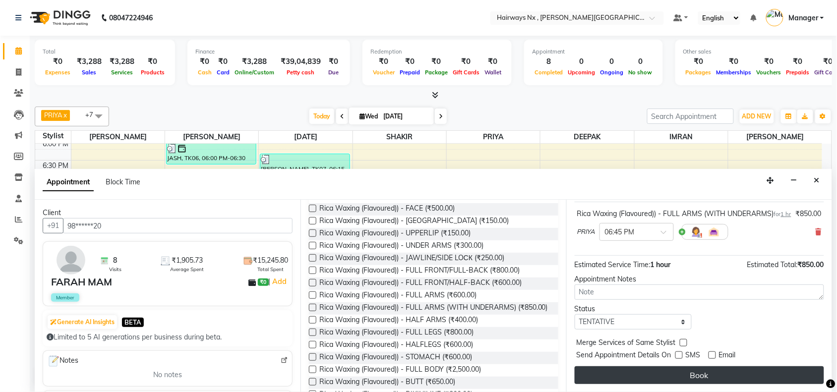
click at [713, 368] on button "Book" at bounding box center [700, 376] width 250 height 18
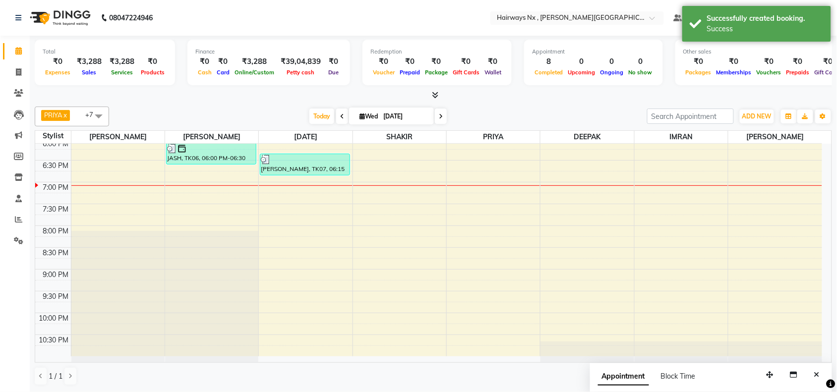
scroll to position [0, 0]
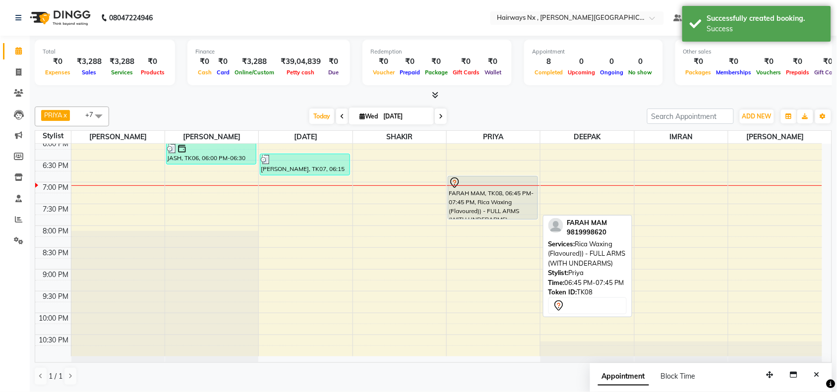
click at [477, 199] on div "FARAH MAM, TK08, 06:45 PM-07:45 PM, Rica Waxing (Flavoured)) - FULL ARMS (WITH …" at bounding box center [492, 198] width 89 height 43
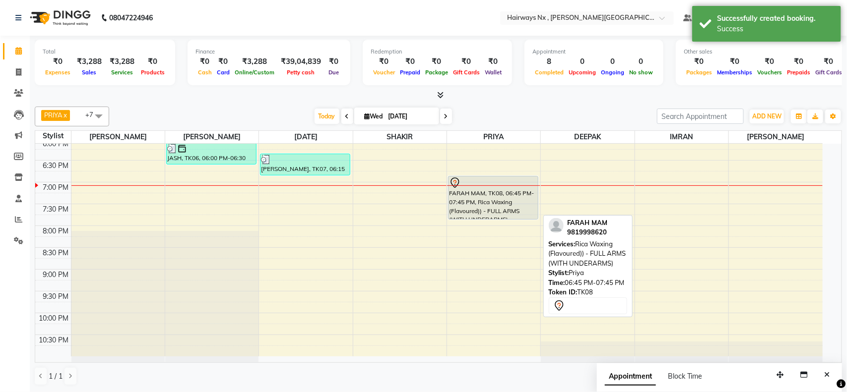
select select "7"
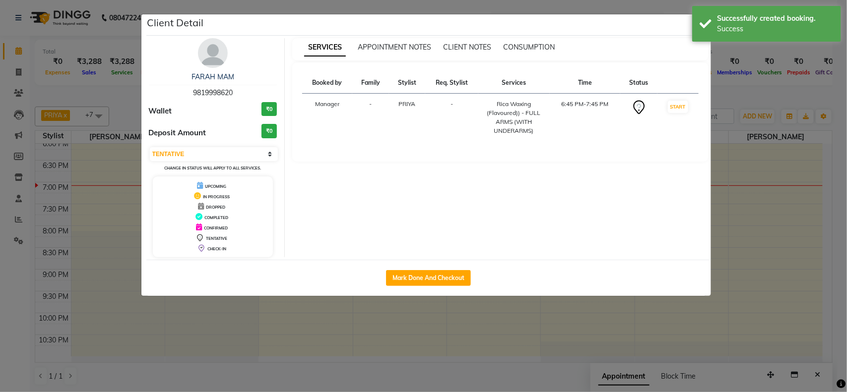
drag, startPoint x: 430, startPoint y: 277, endPoint x: 443, endPoint y: 308, distance: 33.8
click at [431, 277] on button "Mark Done And Checkout" at bounding box center [428, 278] width 85 height 16
select select "service"
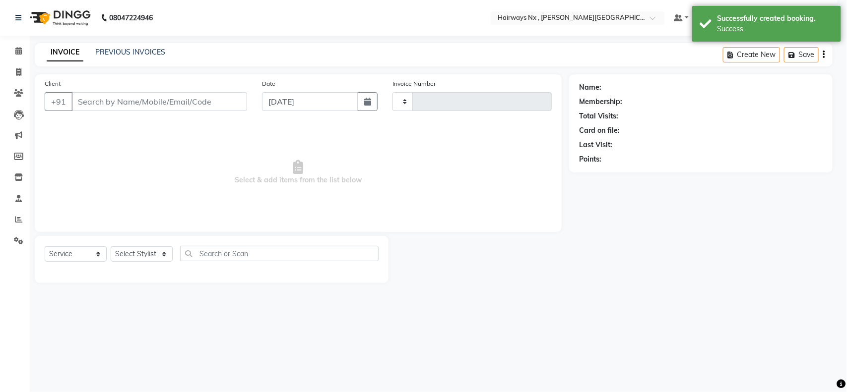
type input "1120"
select select "778"
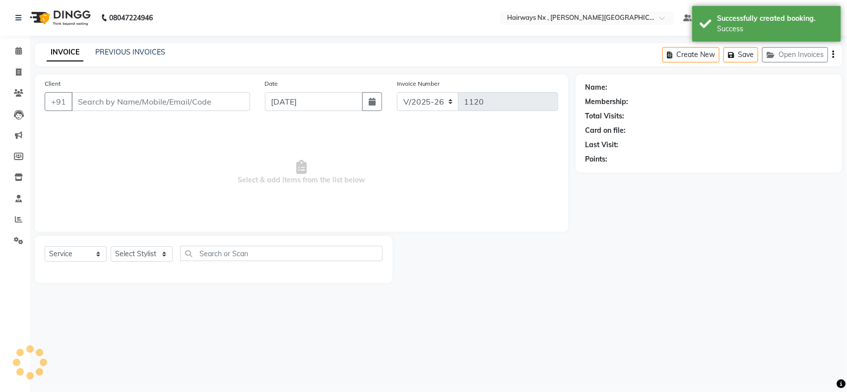
type input "98******20"
select select "76846"
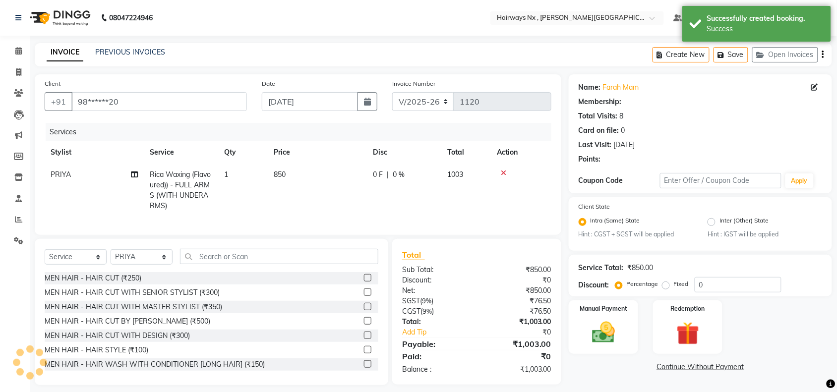
type input "20"
select select "1: Object"
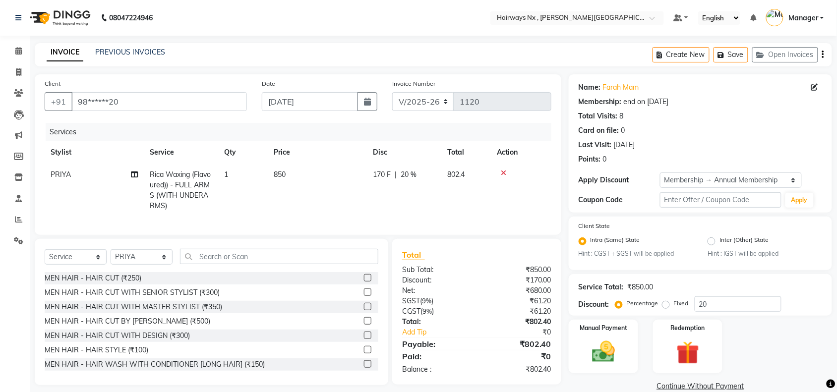
click at [489, 50] on div "INVOICE PREVIOUS INVOICES Create New Save Open Invoices" at bounding box center [434, 54] width 798 height 23
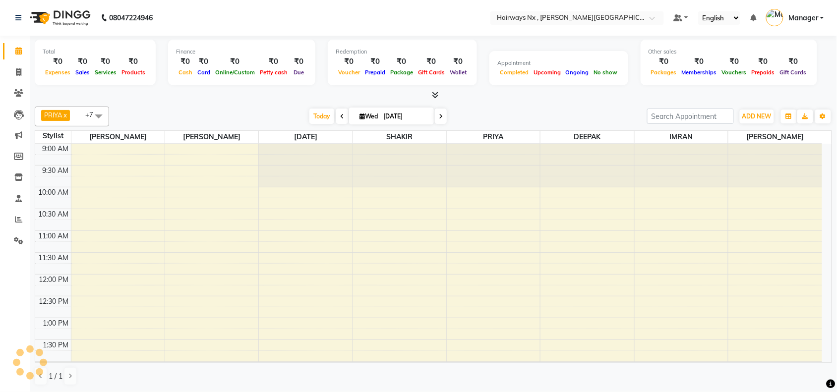
scroll to position [380, 0]
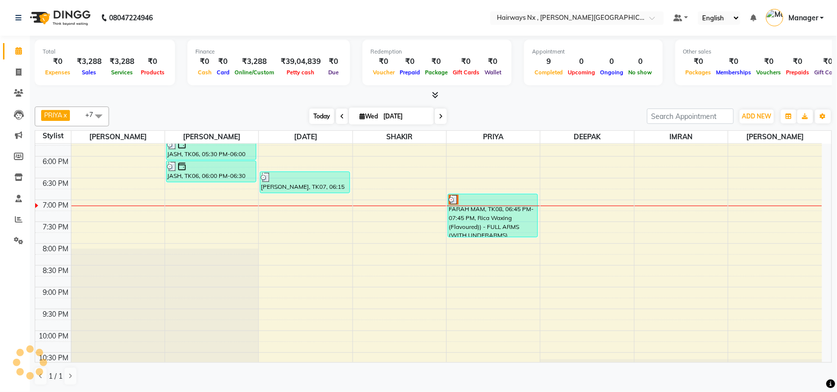
click at [326, 113] on span "Today" at bounding box center [322, 116] width 25 height 15
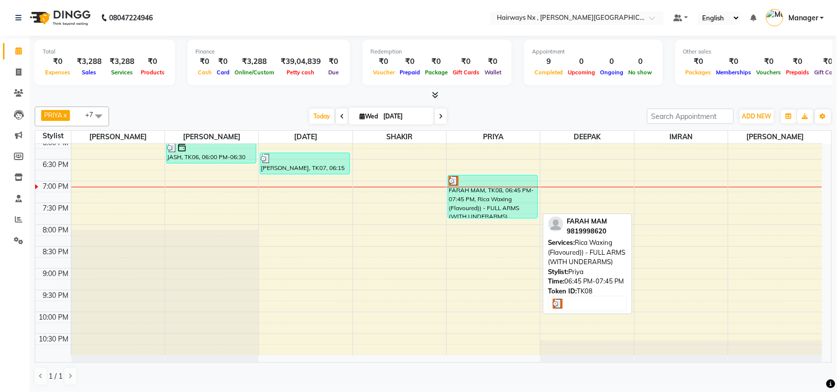
click at [468, 204] on div "FARAH MAM, TK08, 06:45 PM-07:45 PM, Rica Waxing (Flavoured)) - FULL ARMS (WITH …" at bounding box center [492, 197] width 89 height 43
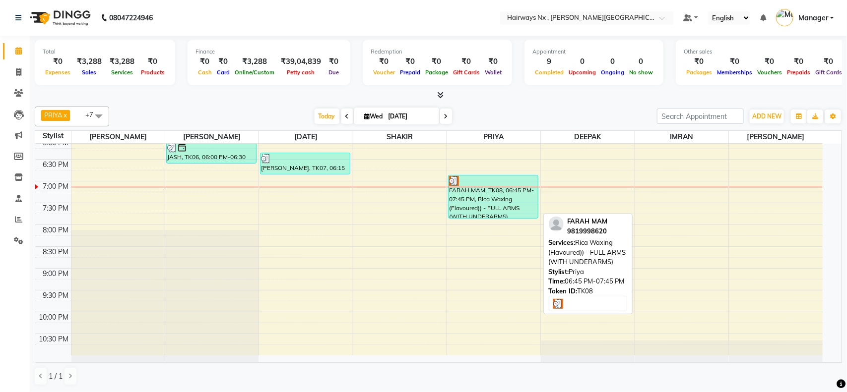
select select "3"
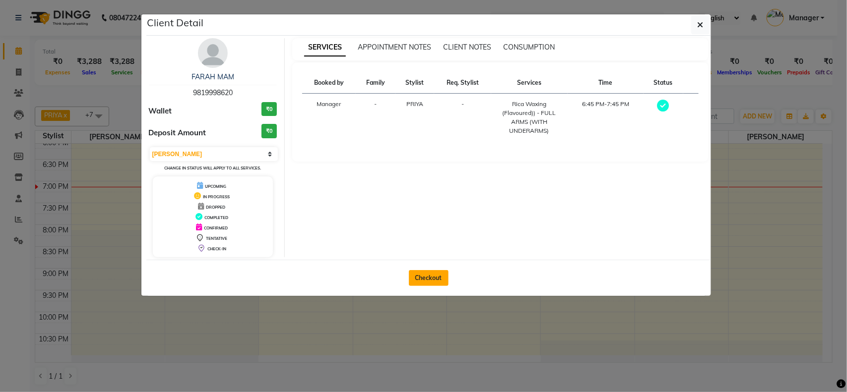
click at [430, 273] on button "Checkout" at bounding box center [429, 278] width 40 height 16
select select "service"
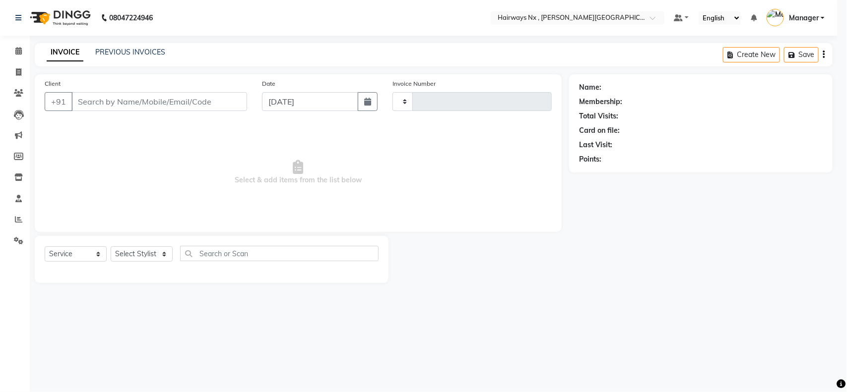
type input "1120"
select select "778"
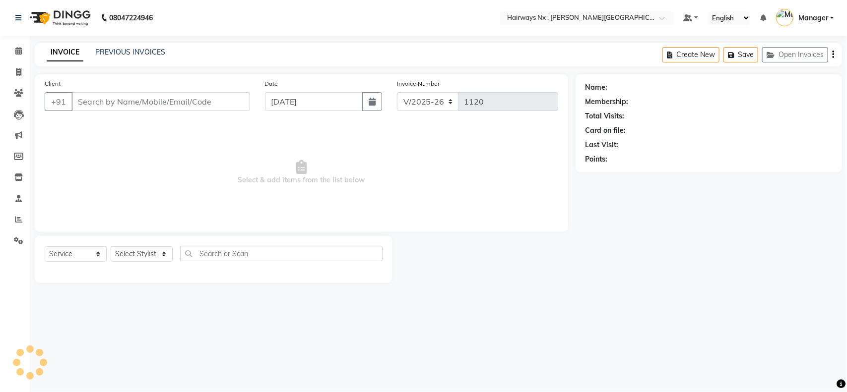
type input "98******20"
select select "76846"
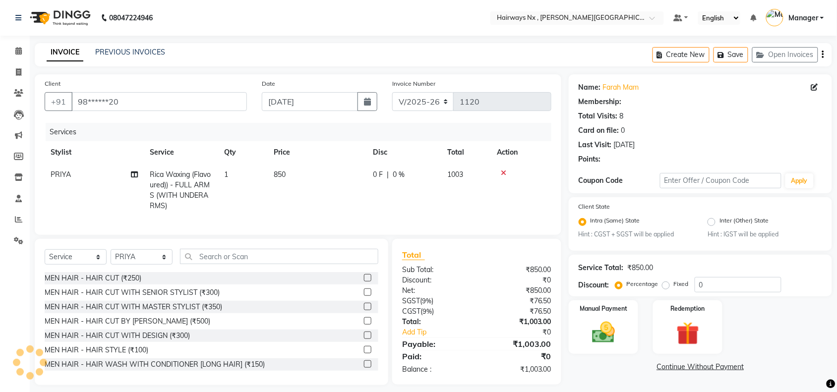
type input "20"
select select "1: Object"
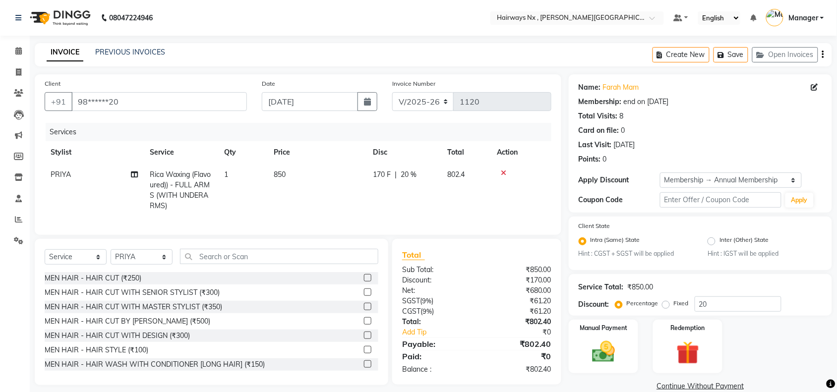
click at [824, 56] on button "button" at bounding box center [823, 54] width 2 height 23
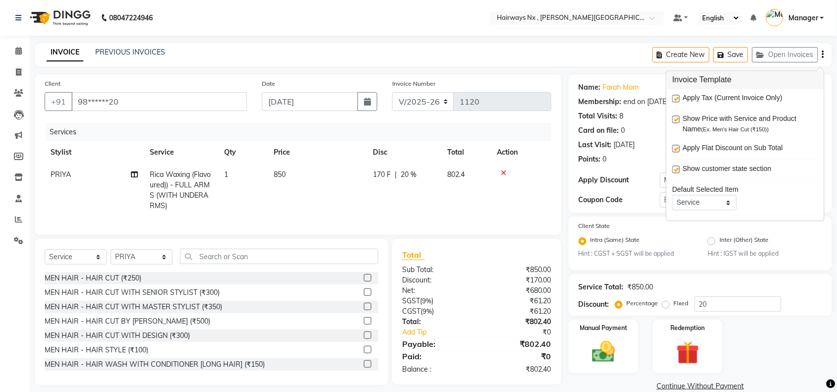
click at [678, 98] on label at bounding box center [676, 98] width 7 height 7
click at [678, 98] on input "checkbox" at bounding box center [676, 99] width 6 height 6
checkbox input "false"
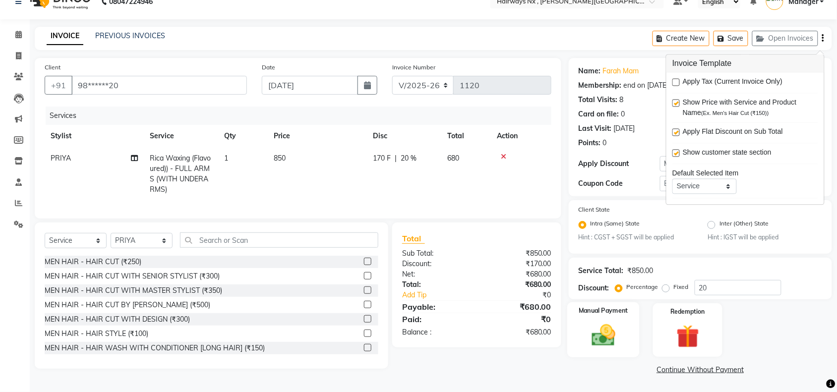
click at [612, 336] on img at bounding box center [603, 335] width 39 height 27
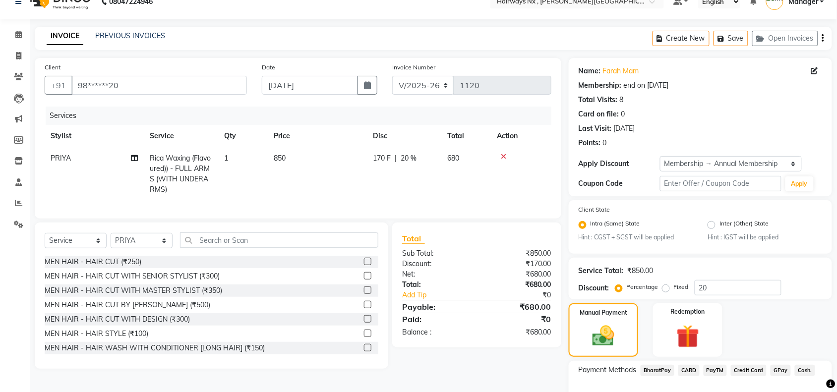
scroll to position [78, 0]
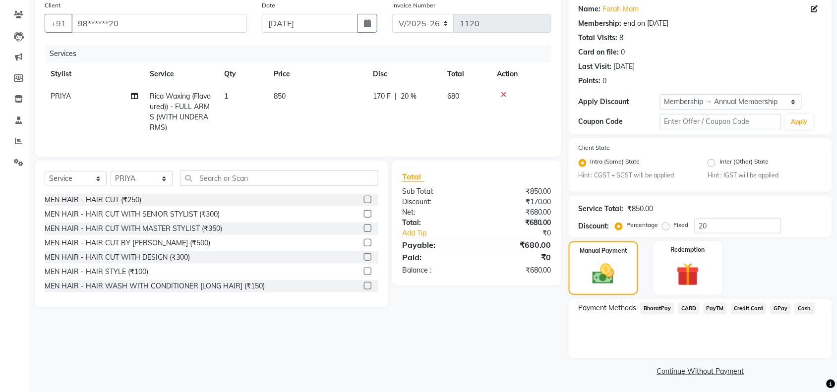
click at [801, 306] on span "Cash." at bounding box center [805, 308] width 20 height 11
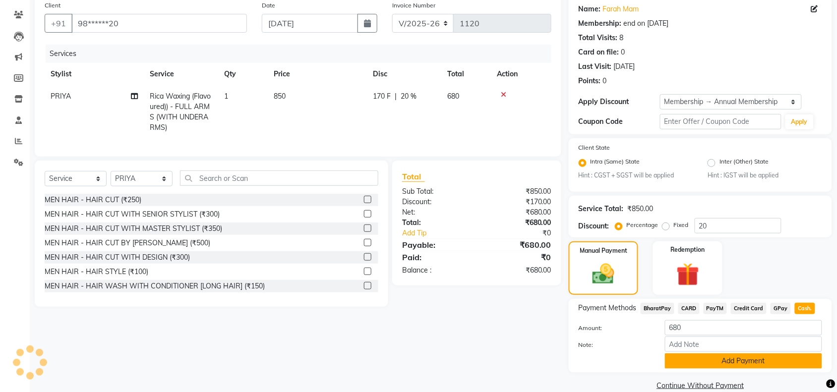
scroll to position [93, 0]
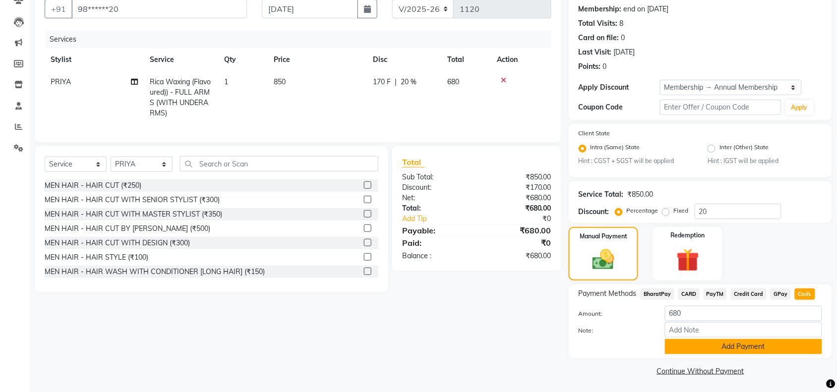
click at [728, 351] on button "Add Payment" at bounding box center [743, 346] width 157 height 15
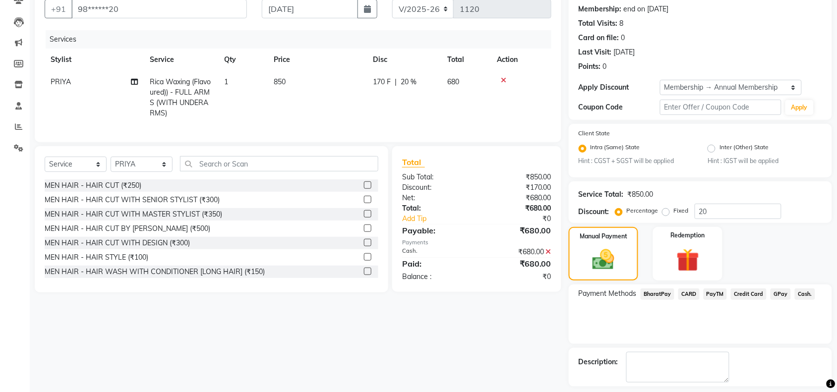
scroll to position [135, 0]
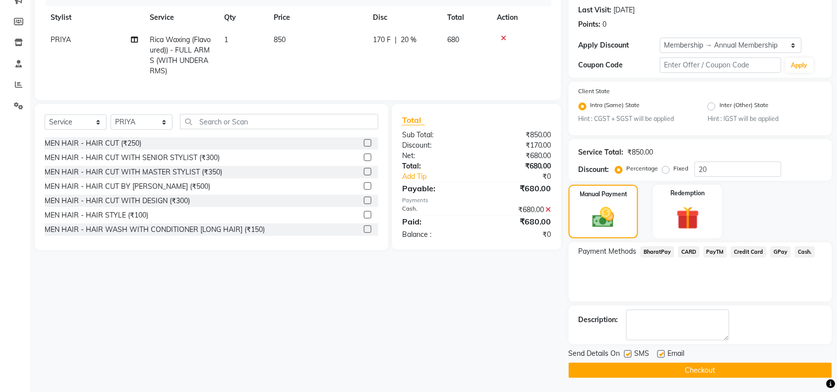
drag, startPoint x: 630, startPoint y: 354, endPoint x: 663, endPoint y: 364, distance: 34.2
click at [633, 356] on div "SMS" at bounding box center [641, 355] width 33 height 12
click at [661, 355] on label at bounding box center [661, 354] width 7 height 7
click at [661, 355] on input "checkbox" at bounding box center [661, 355] width 6 height 6
checkbox input "false"
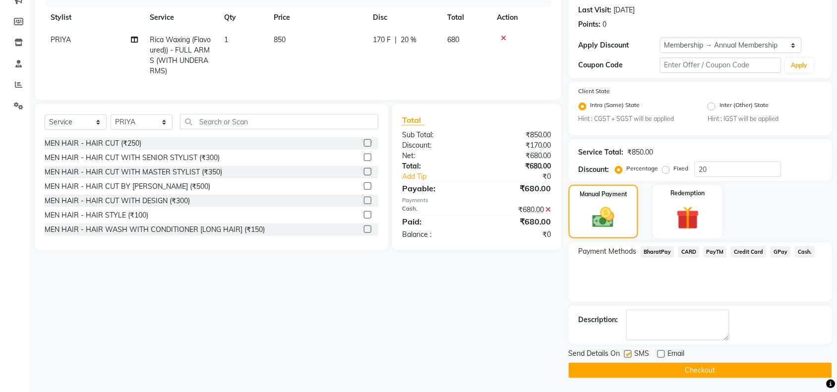
click at [627, 353] on label at bounding box center [628, 354] width 7 height 7
click at [627, 353] on input "checkbox" at bounding box center [628, 355] width 6 height 6
checkbox input "false"
drag, startPoint x: 635, startPoint y: 370, endPoint x: 643, endPoint y: 370, distance: 8.4
click at [635, 370] on button "Checkout" at bounding box center [700, 370] width 263 height 15
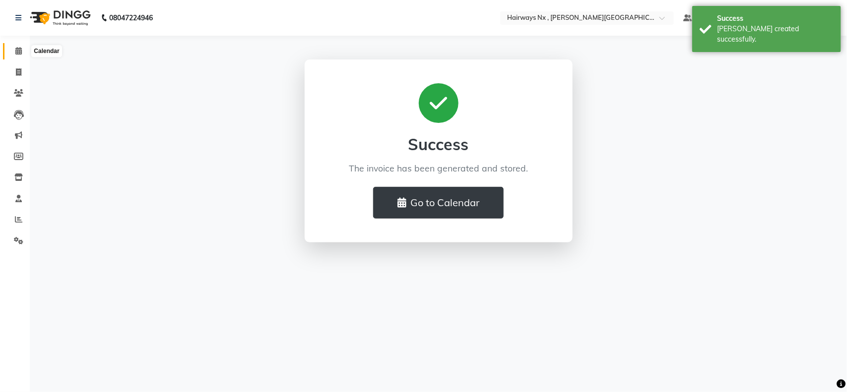
click at [13, 48] on span at bounding box center [18, 51] width 17 height 11
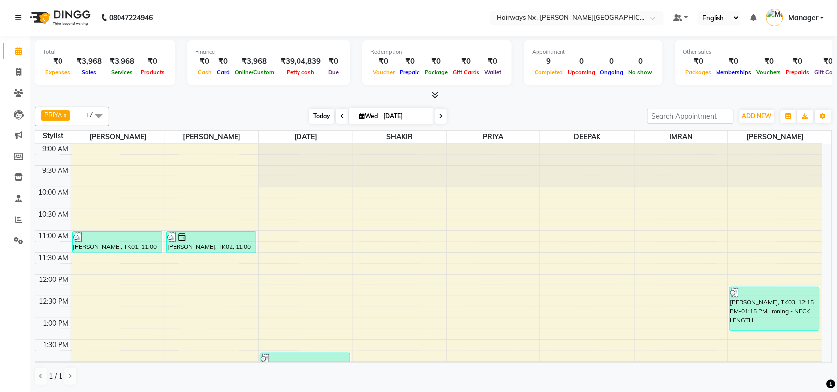
click at [322, 118] on span "Today" at bounding box center [322, 116] width 25 height 15
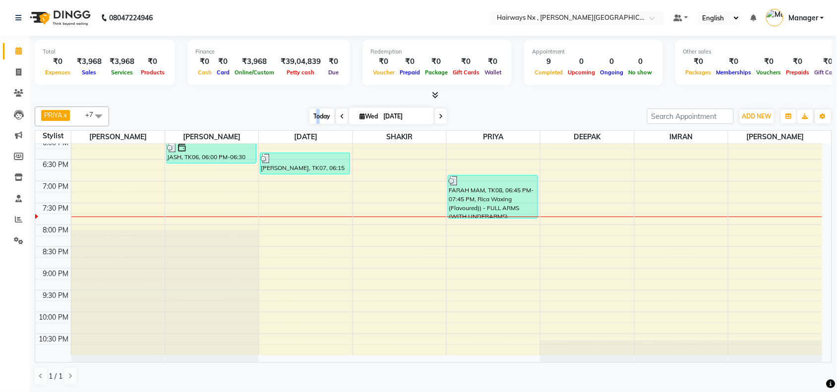
click at [316, 112] on span "Today" at bounding box center [322, 116] width 25 height 15
click at [264, 111] on div "[DATE] [DATE]" at bounding box center [378, 116] width 528 height 15
click at [190, 115] on div "[DATE] [DATE]" at bounding box center [378, 116] width 528 height 15
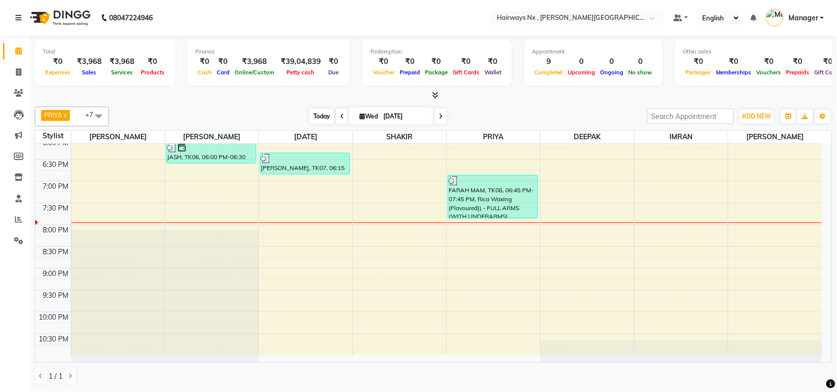
click at [321, 113] on span "Today" at bounding box center [322, 116] width 25 height 15
click at [319, 113] on span "Today" at bounding box center [322, 116] width 25 height 15
click at [312, 114] on span "Today" at bounding box center [322, 116] width 25 height 15
click at [320, 117] on span "Today" at bounding box center [322, 116] width 25 height 15
click at [505, 227] on div "9:00 AM 9:30 AM 10:00 AM 10:30 AM 11:00 AM 11:30 AM 12:00 PM 12:30 PM 1:00 PM 1…" at bounding box center [428, 50] width 787 height 611
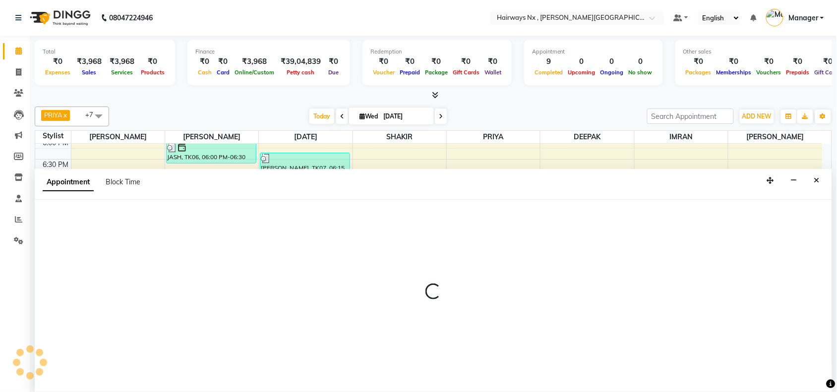
scroll to position [0, 0]
select select "76846"
select select "1185"
select select "tentative"
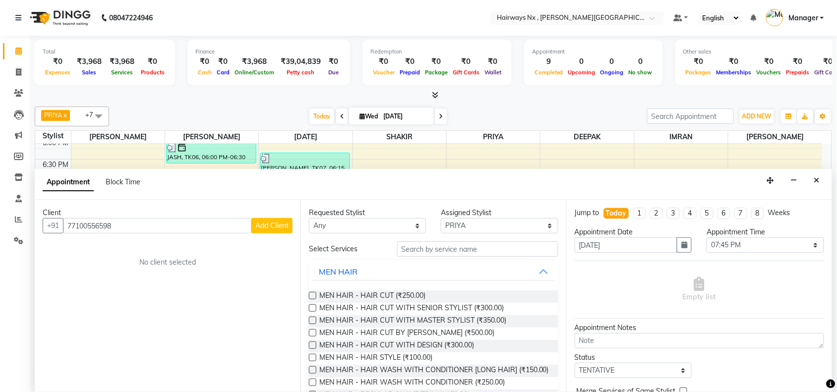
click at [97, 224] on input "77100556598" at bounding box center [157, 225] width 188 height 15
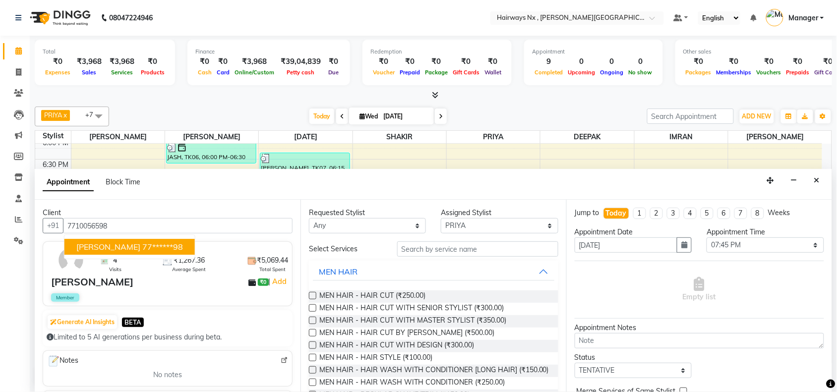
click at [142, 248] on ngb-highlight "77******98" at bounding box center [162, 247] width 41 height 10
type input "77******98"
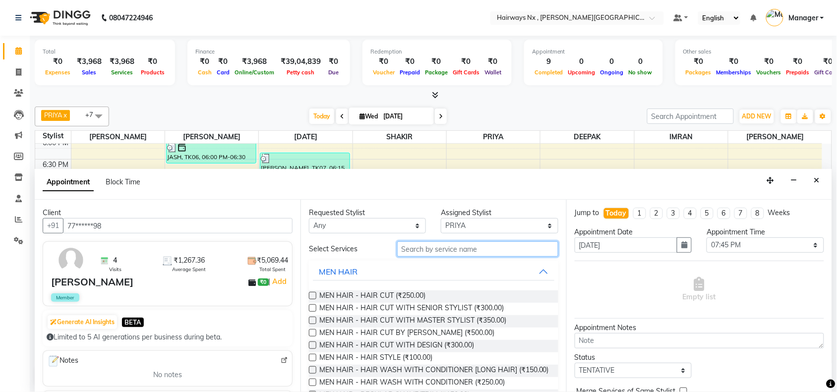
click at [450, 247] on input "text" at bounding box center [477, 249] width 161 height 15
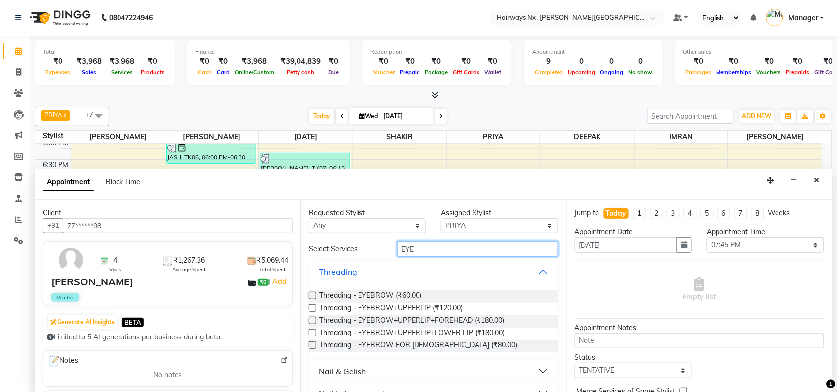
type input "EYE"
click at [314, 295] on label at bounding box center [312, 295] width 7 height 7
click at [314, 295] on input "checkbox" at bounding box center [312, 297] width 6 height 6
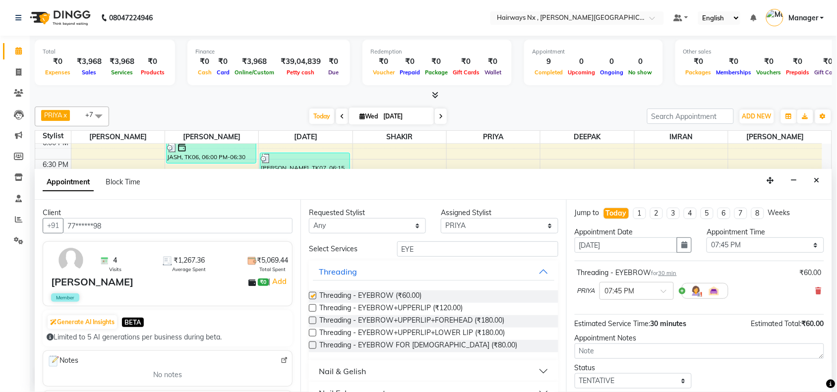
checkbox input "false"
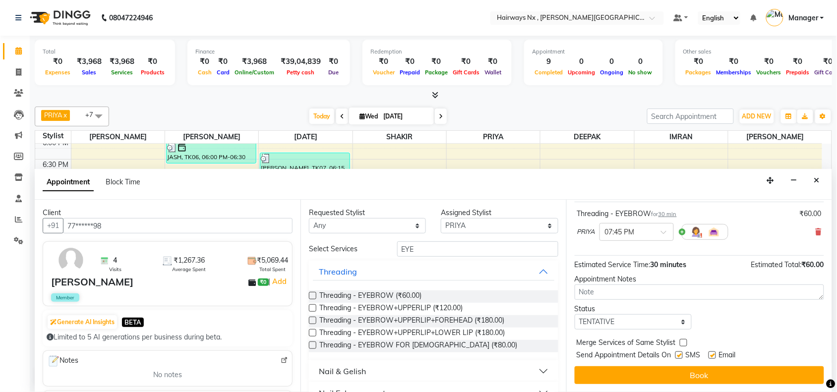
click at [677, 353] on label at bounding box center [679, 355] width 7 height 7
click at [677, 353] on input "checkbox" at bounding box center [679, 356] width 6 height 6
checkbox input "false"
click at [710, 355] on label at bounding box center [712, 355] width 7 height 7
click at [710, 355] on input "checkbox" at bounding box center [712, 356] width 6 height 6
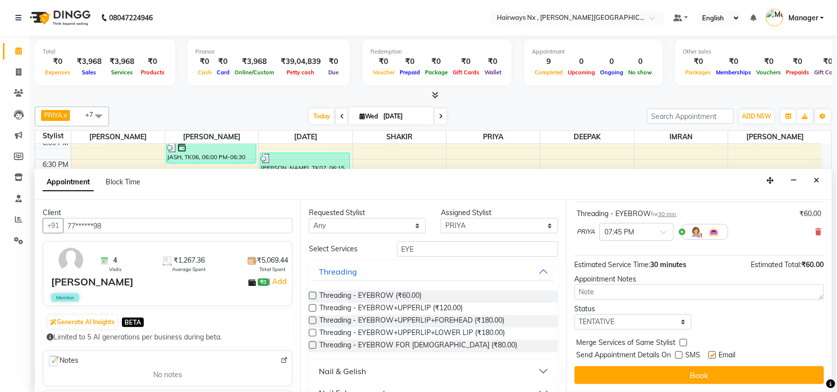
checkbox input "false"
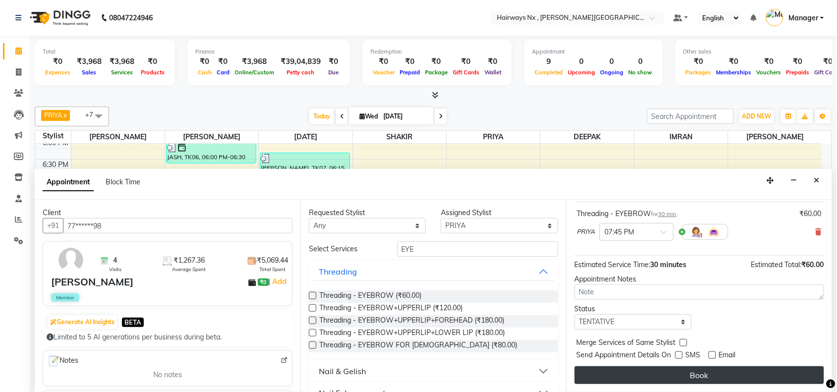
click at [705, 380] on button "Book" at bounding box center [700, 376] width 250 height 18
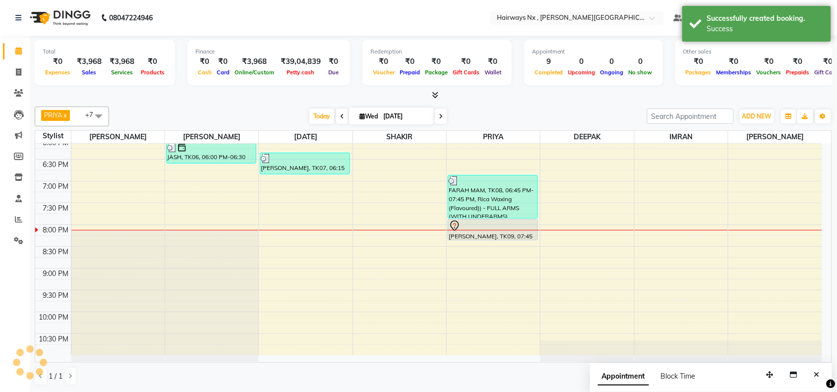
scroll to position [0, 0]
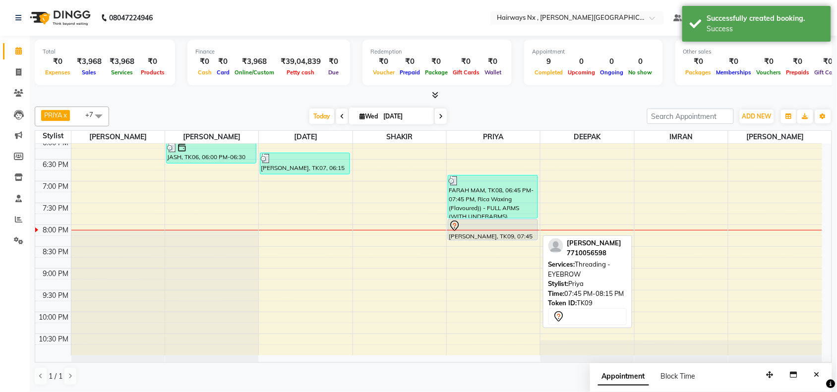
click at [485, 238] on div at bounding box center [492, 240] width 89 height 4
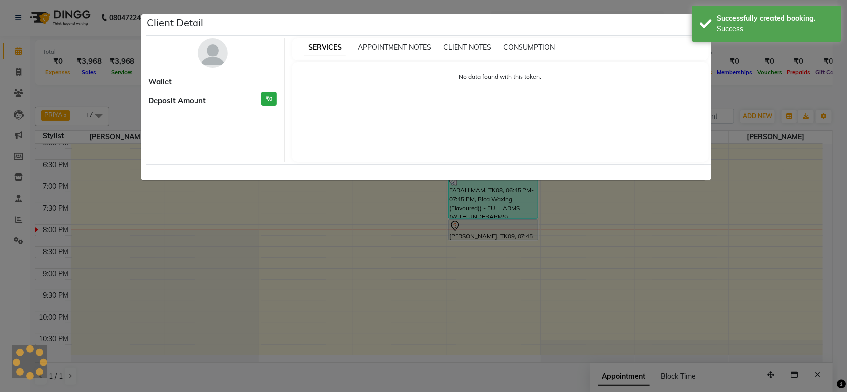
select select "7"
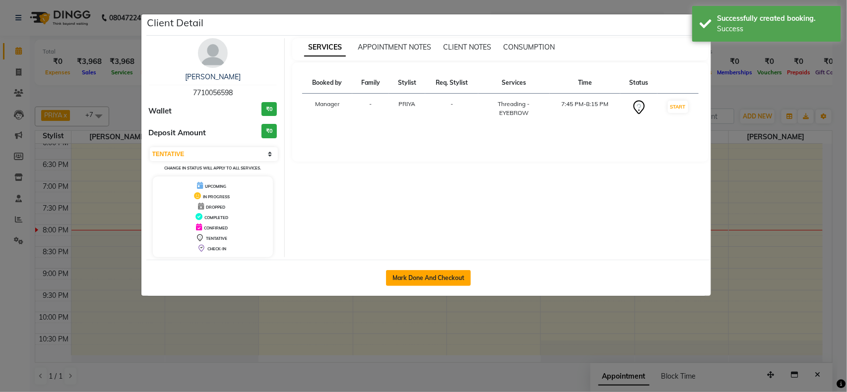
click at [447, 273] on button "Mark Done And Checkout" at bounding box center [428, 278] width 85 height 16
select select "service"
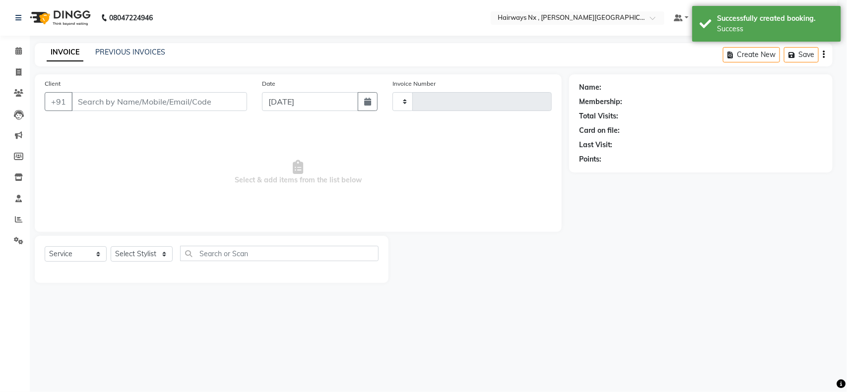
type input "1121"
select select "778"
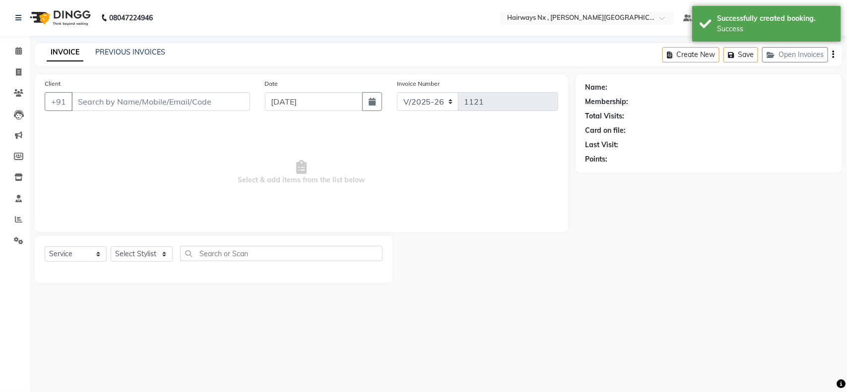
type input "77******98"
select select "76846"
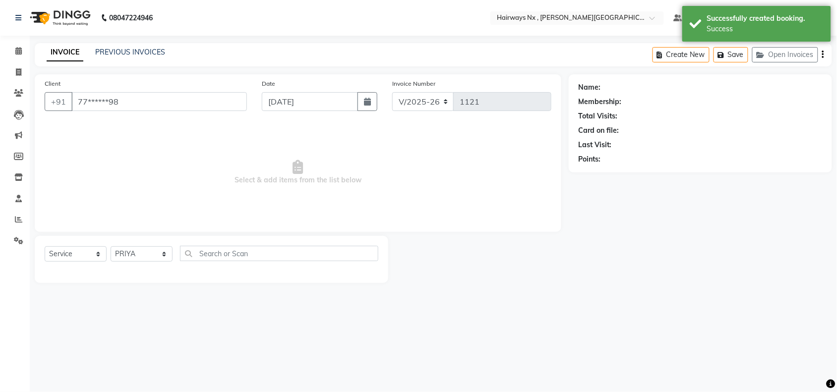
select select "1: Object"
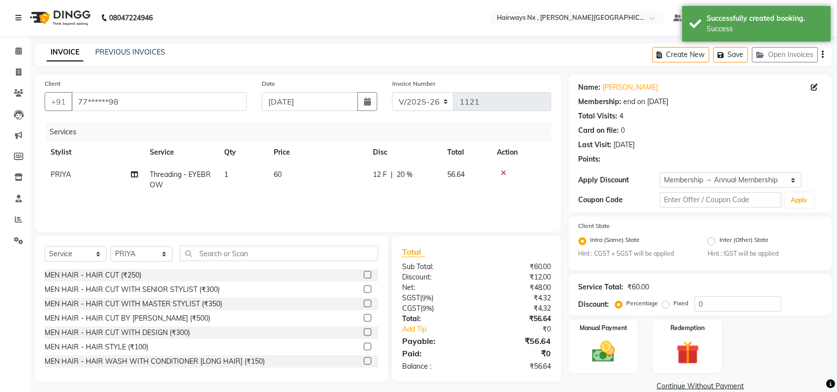
type input "20"
click at [419, 102] on select "INV/25-26 V/2025-26" at bounding box center [423, 101] width 62 height 19
select select "6959"
click at [392, 92] on select "INV/25-26 V/2025-26" at bounding box center [423, 101] width 62 height 19
type input "0969"
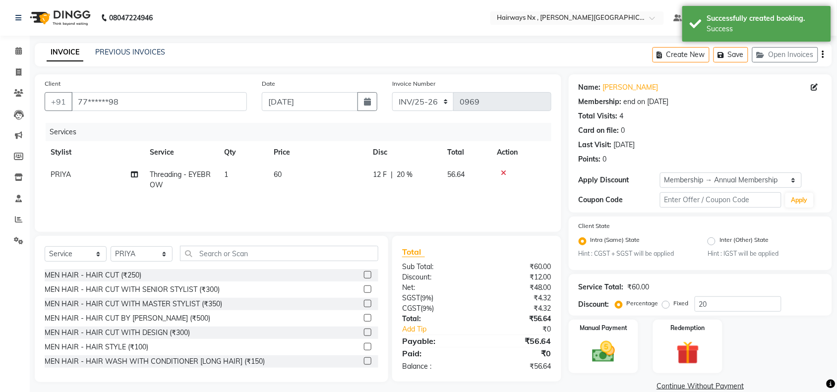
click at [821, 56] on div "Create New Save Open Invoices" at bounding box center [743, 54] width 180 height 23
click at [825, 53] on div "Create New Save Open Invoices" at bounding box center [743, 54] width 180 height 23
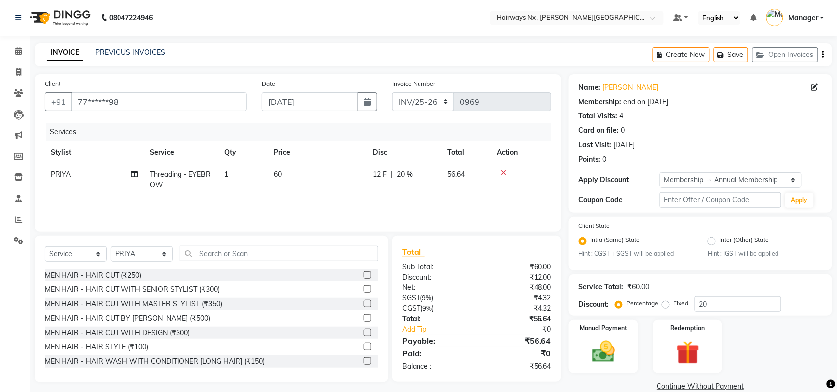
click at [824, 55] on icon "button" at bounding box center [823, 55] width 2 height 0
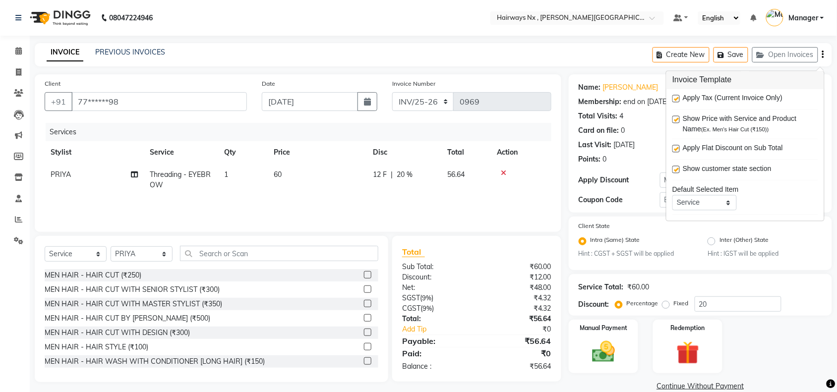
click at [674, 96] on label at bounding box center [676, 98] width 7 height 7
click at [674, 96] on input "checkbox" at bounding box center [676, 99] width 6 height 6
checkbox input "false"
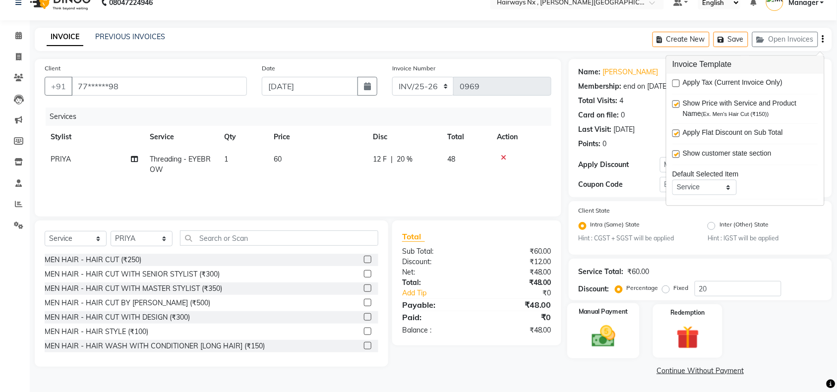
click at [598, 335] on img at bounding box center [603, 336] width 39 height 27
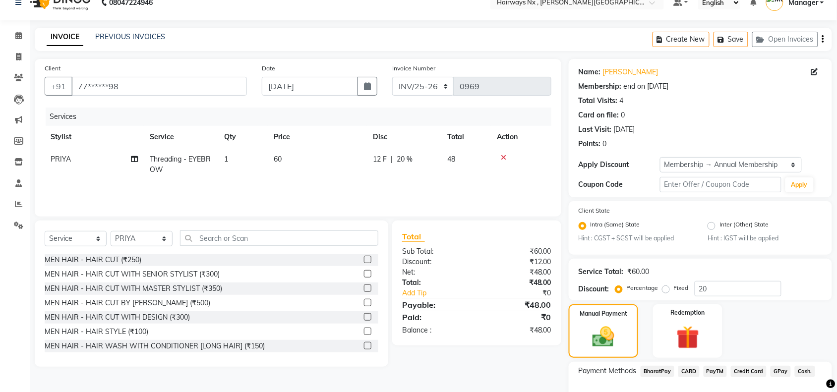
scroll to position [78, 0]
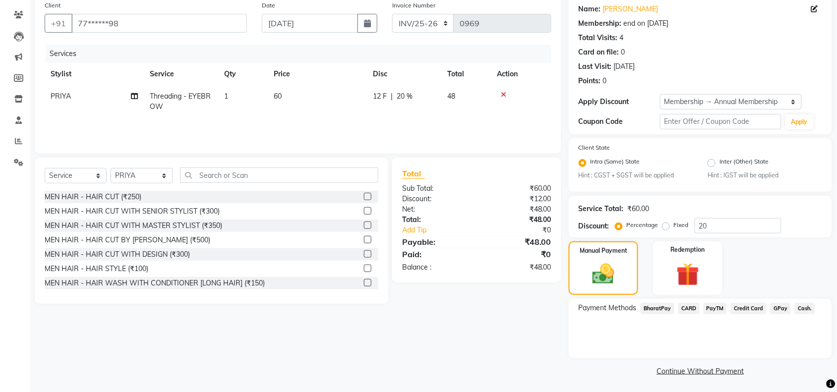
click at [799, 308] on span "Cash." at bounding box center [805, 308] width 20 height 11
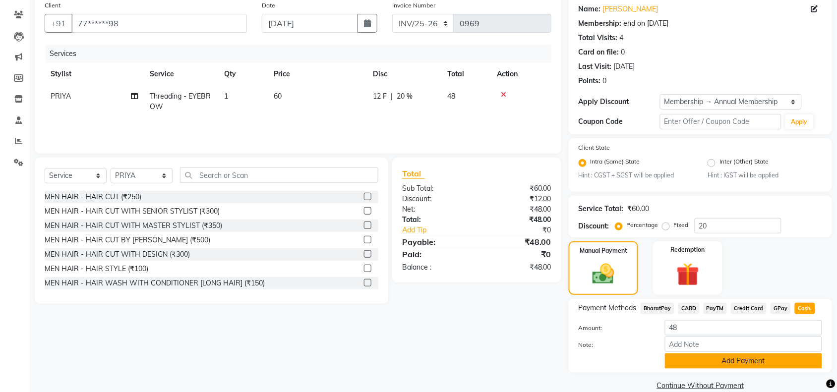
scroll to position [93, 0]
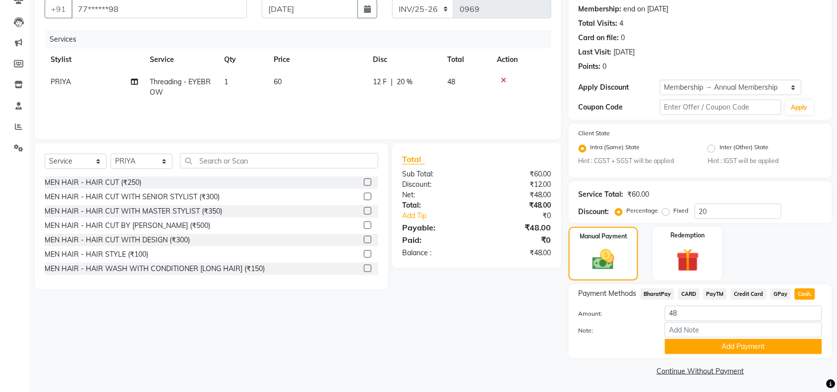
click at [713, 341] on button "Add Payment" at bounding box center [743, 346] width 157 height 15
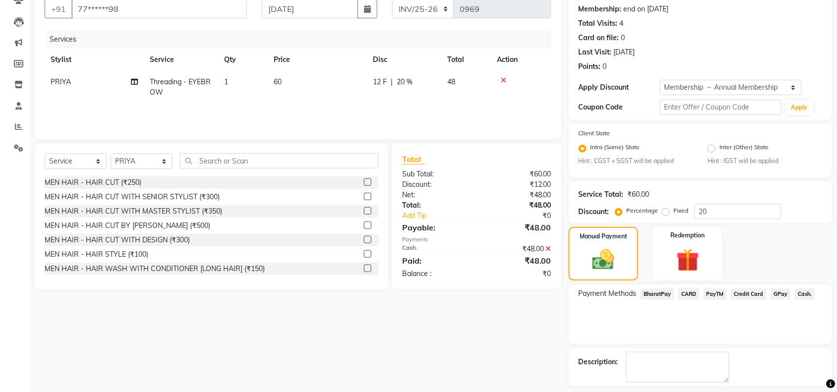
scroll to position [135, 0]
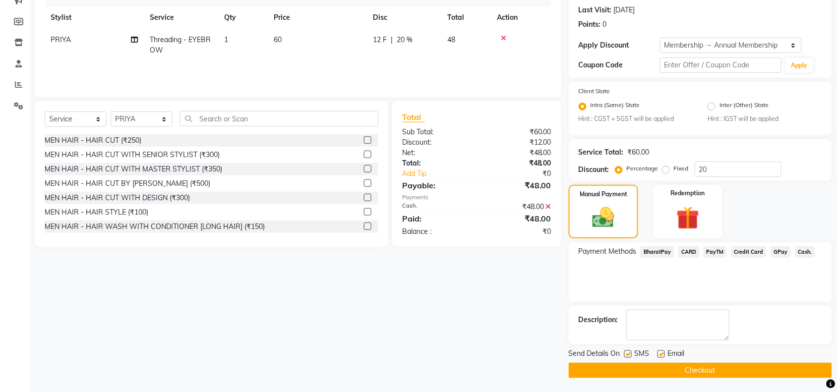
click at [628, 355] on label at bounding box center [628, 354] width 7 height 7
click at [628, 355] on input "checkbox" at bounding box center [628, 355] width 6 height 6
checkbox input "false"
click at [658, 353] on label at bounding box center [661, 354] width 7 height 7
click at [658, 353] on input "checkbox" at bounding box center [661, 355] width 6 height 6
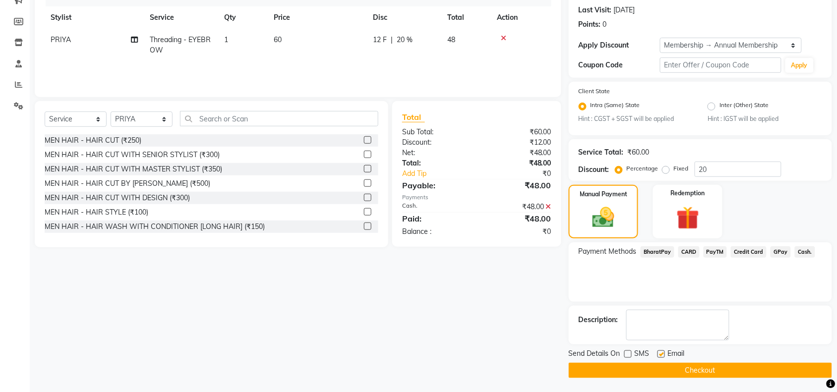
checkbox input "false"
drag, startPoint x: 668, startPoint y: 369, endPoint x: 758, endPoint y: 261, distance: 140.2
click at [669, 369] on button "Checkout" at bounding box center [700, 370] width 263 height 15
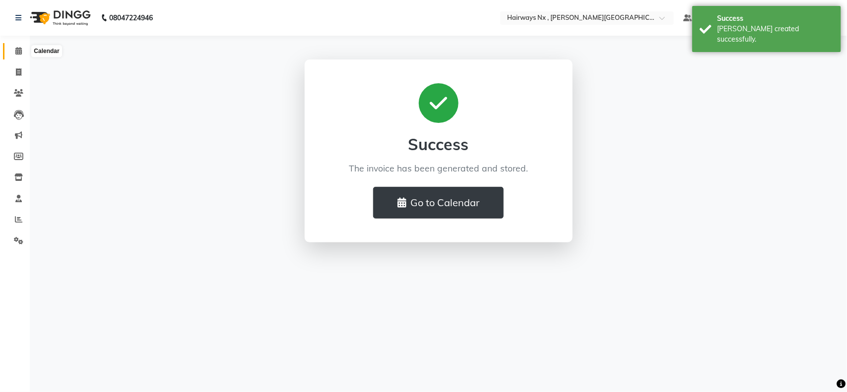
click at [20, 51] on icon at bounding box center [18, 50] width 6 height 7
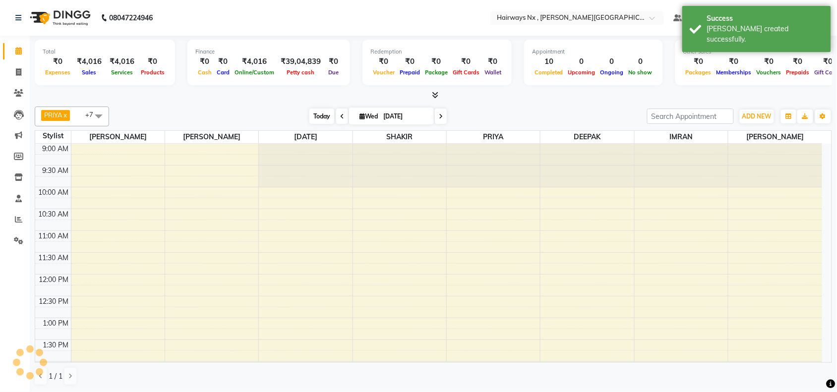
click at [316, 116] on span "Today" at bounding box center [322, 116] width 25 height 15
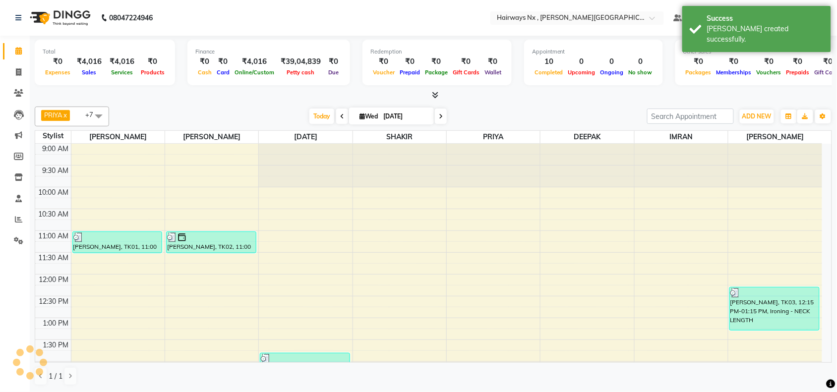
scroll to position [399, 0]
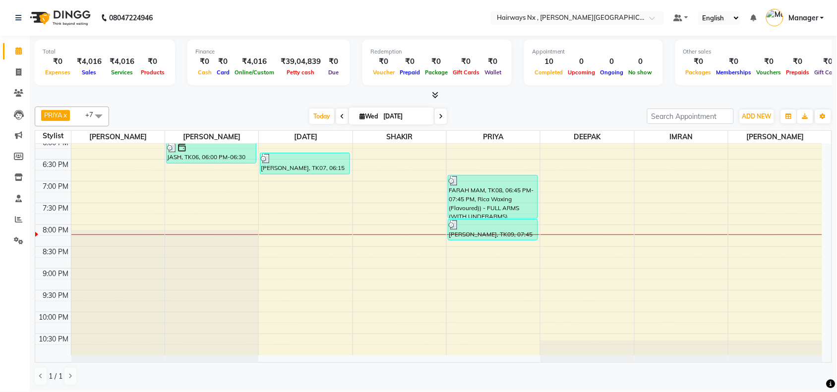
click at [154, 191] on div "9:00 AM 9:30 AM 10:00 AM 10:30 AM 11:00 AM 11:30 AM 12:00 PM 12:30 PM 1:00 PM 1…" at bounding box center [428, 50] width 787 height 611
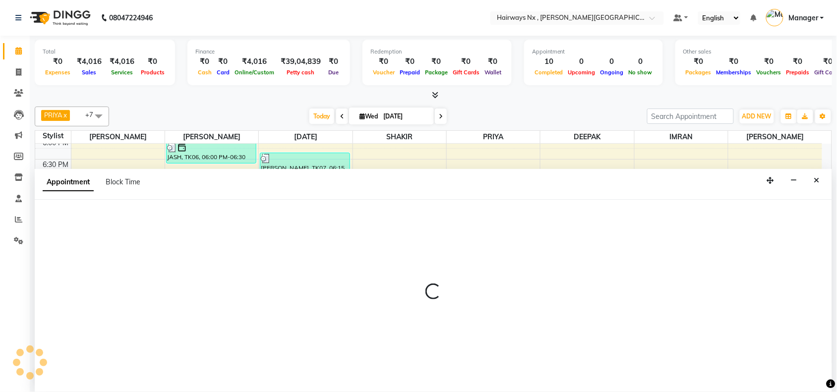
scroll to position [0, 0]
select select "12972"
select select "tentative"
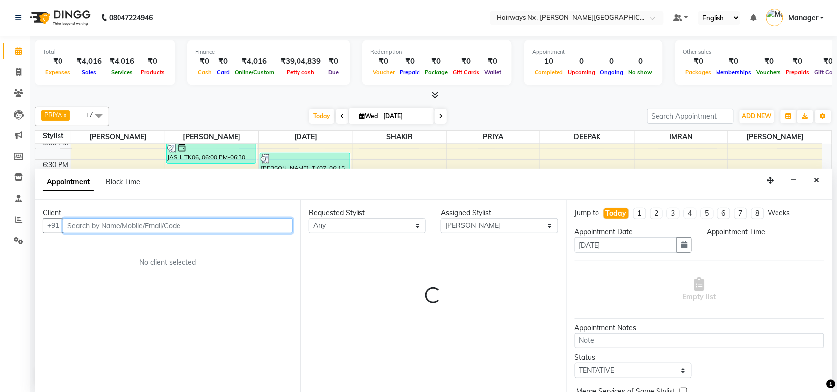
select select "1140"
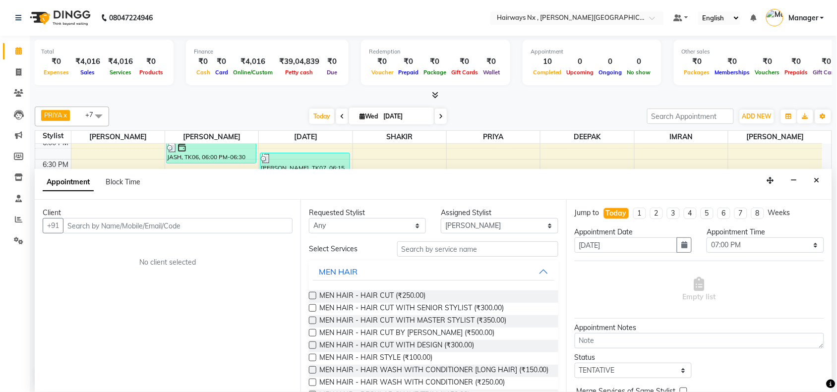
scroll to position [0, 0]
click at [130, 380] on div "Client +91 No client selected" at bounding box center [168, 296] width 266 height 192
click at [11, 72] on span at bounding box center [18, 72] width 17 height 11
select select "service"
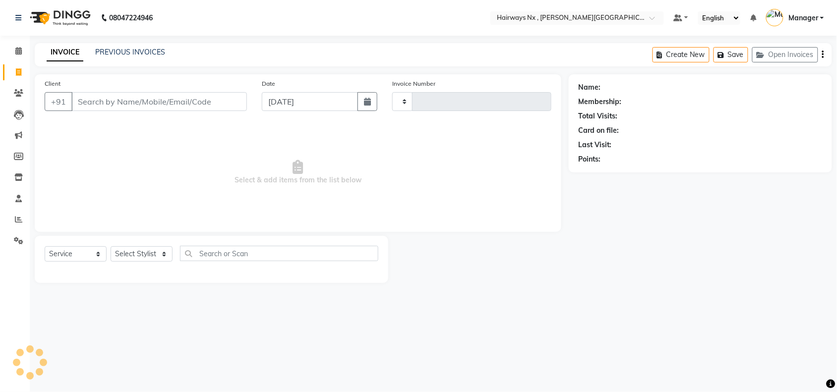
type input "1121"
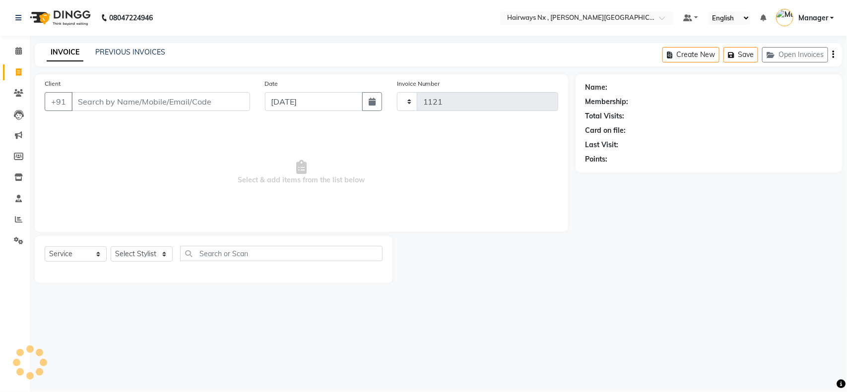
select select "778"
click at [133, 108] on input "Client" at bounding box center [160, 101] width 179 height 19
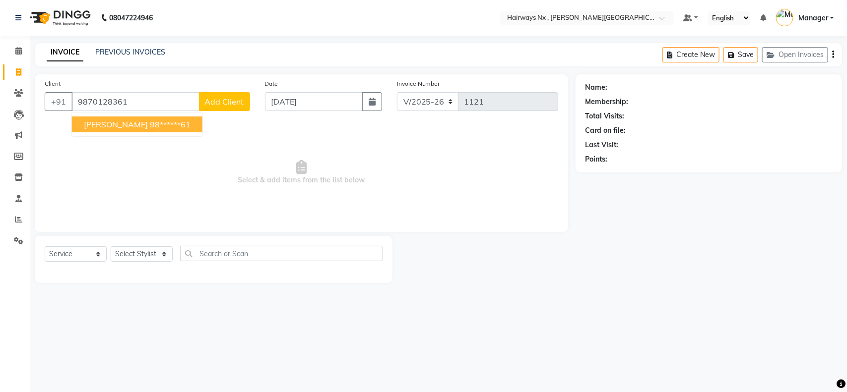
type input "9870128361"
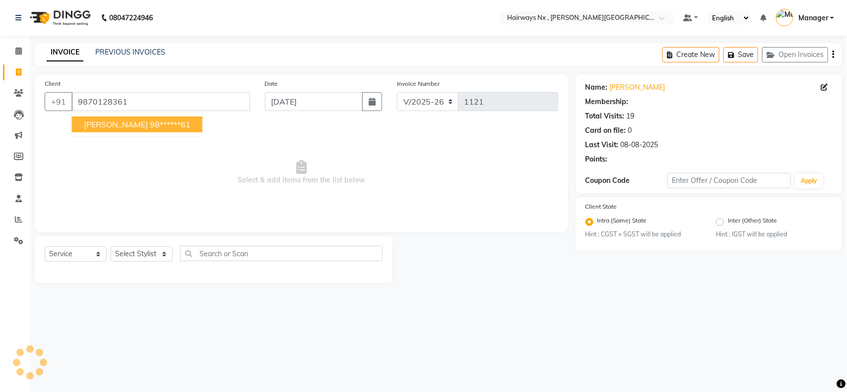
select select "1: Object"
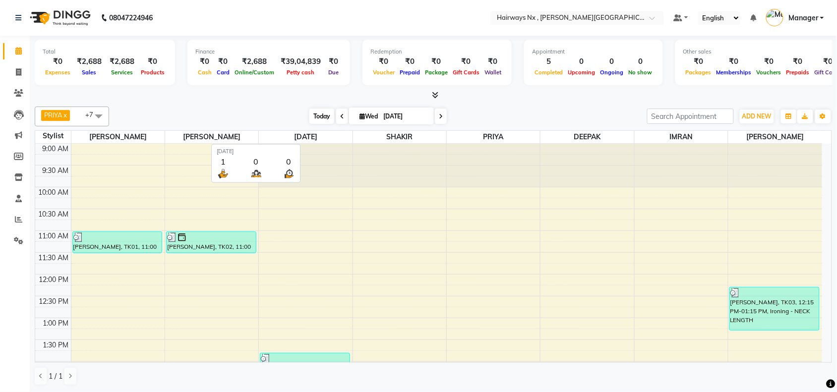
scroll to position [353, 0]
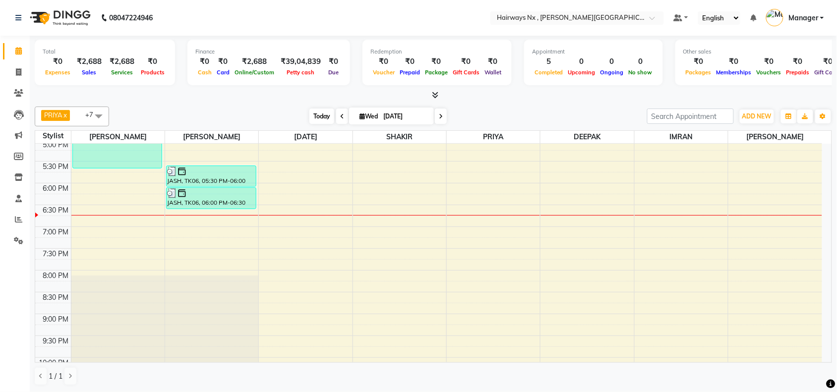
click at [320, 118] on span "Today" at bounding box center [322, 116] width 25 height 15
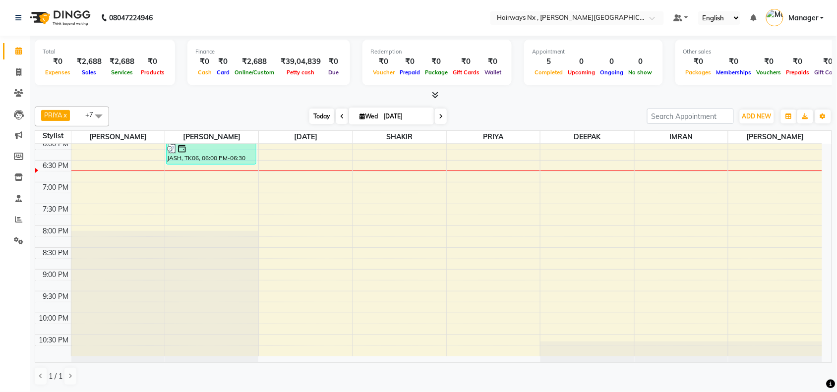
scroll to position [398, 0]
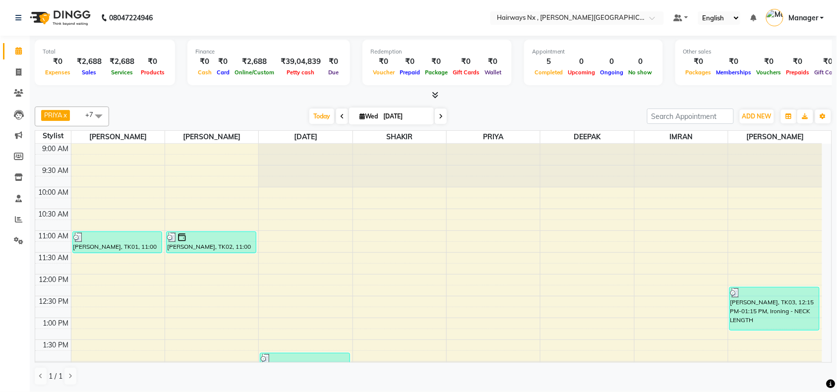
scroll to position [398, 0]
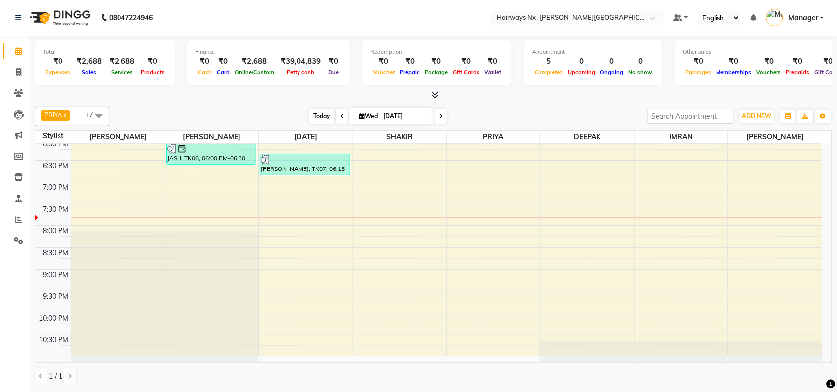
click at [320, 114] on span "Today" at bounding box center [322, 116] width 25 height 15
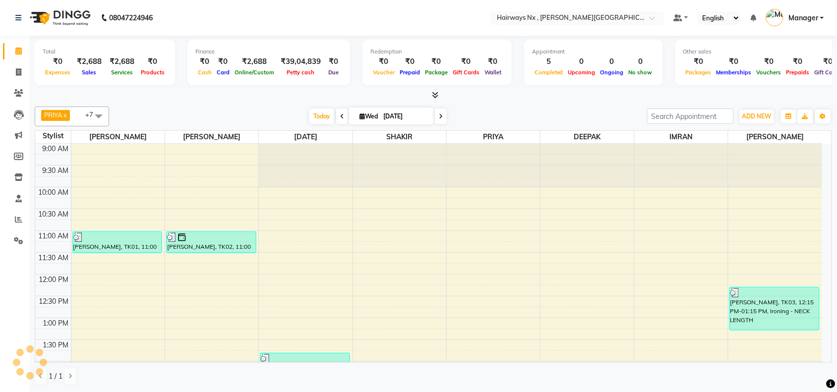
scroll to position [399, 0]
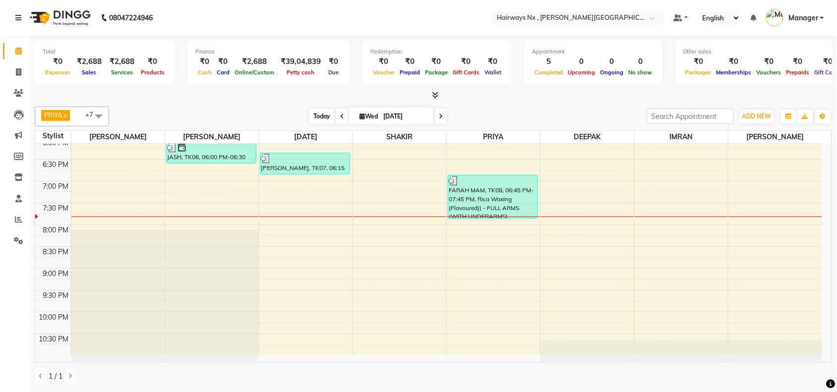
click at [316, 120] on span "Today" at bounding box center [322, 116] width 25 height 15
